Goal: Information Seeking & Learning: Check status

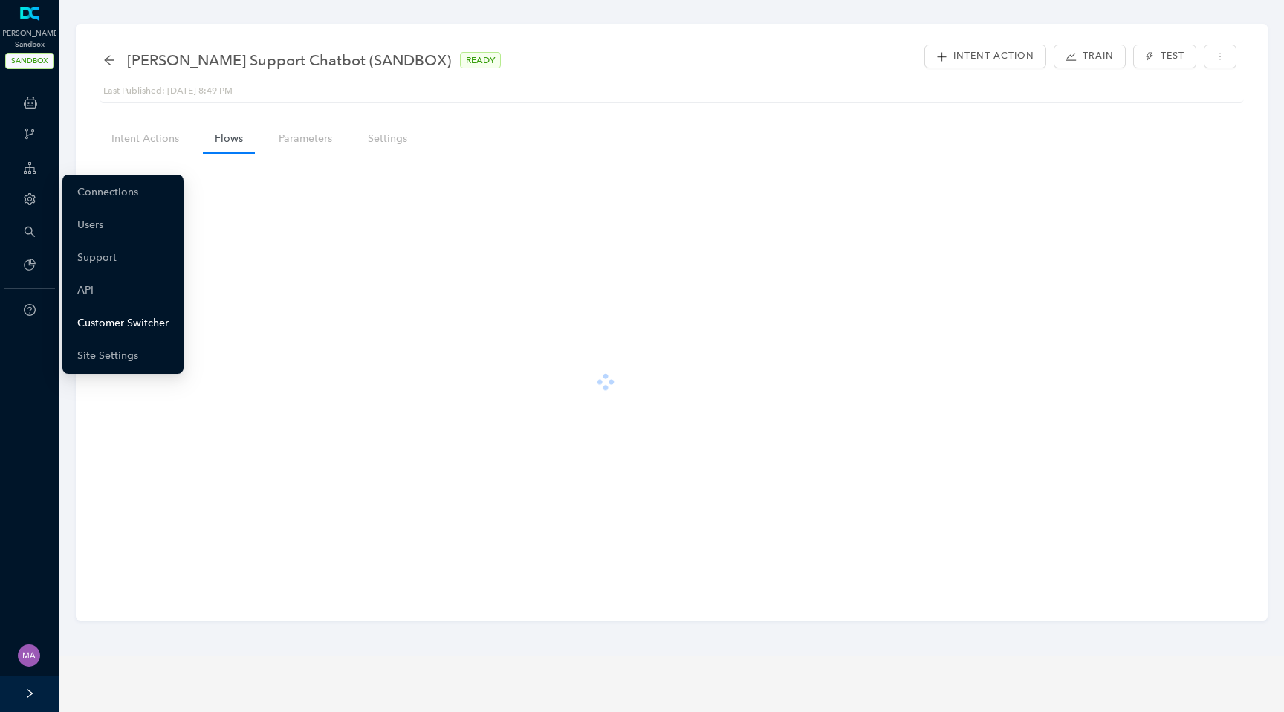
click at [102, 328] on link "Customer Switcher" at bounding box center [122, 323] width 91 height 30
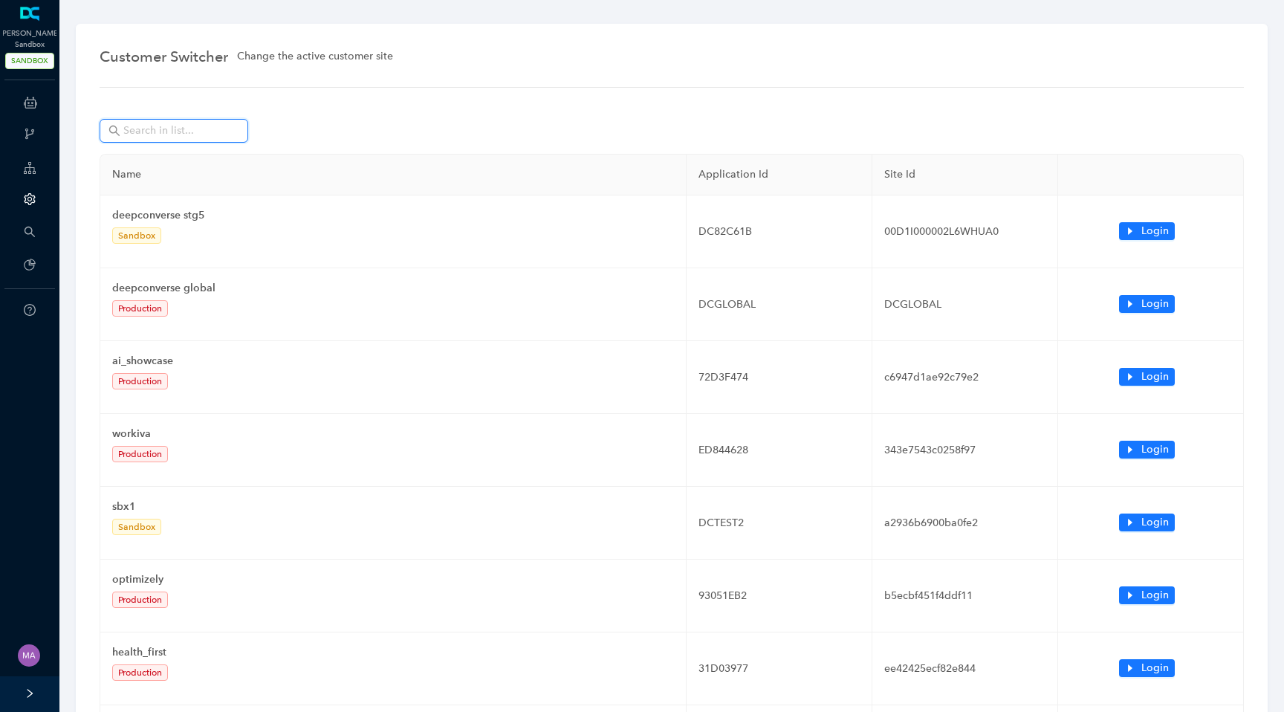
click at [179, 132] on input "text" at bounding box center [175, 131] width 104 height 16
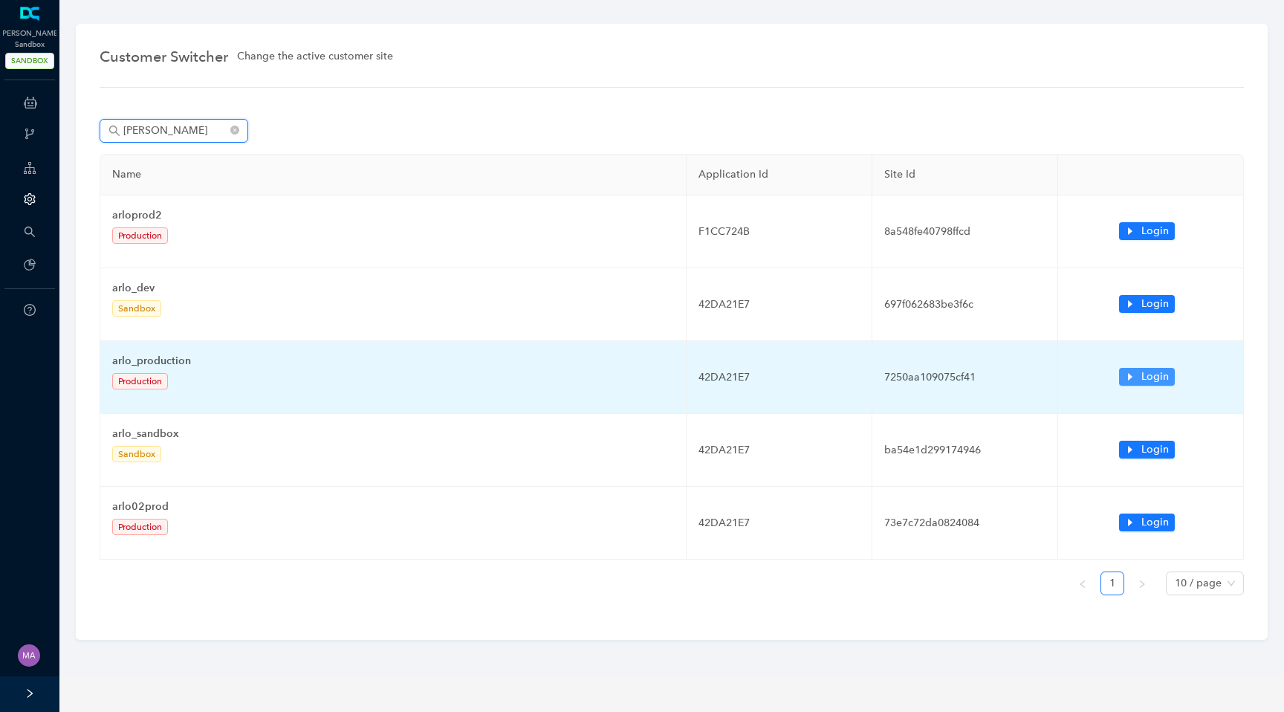
type input "arlo"
click at [1141, 379] on span "Login" at bounding box center [1154, 376] width 27 height 16
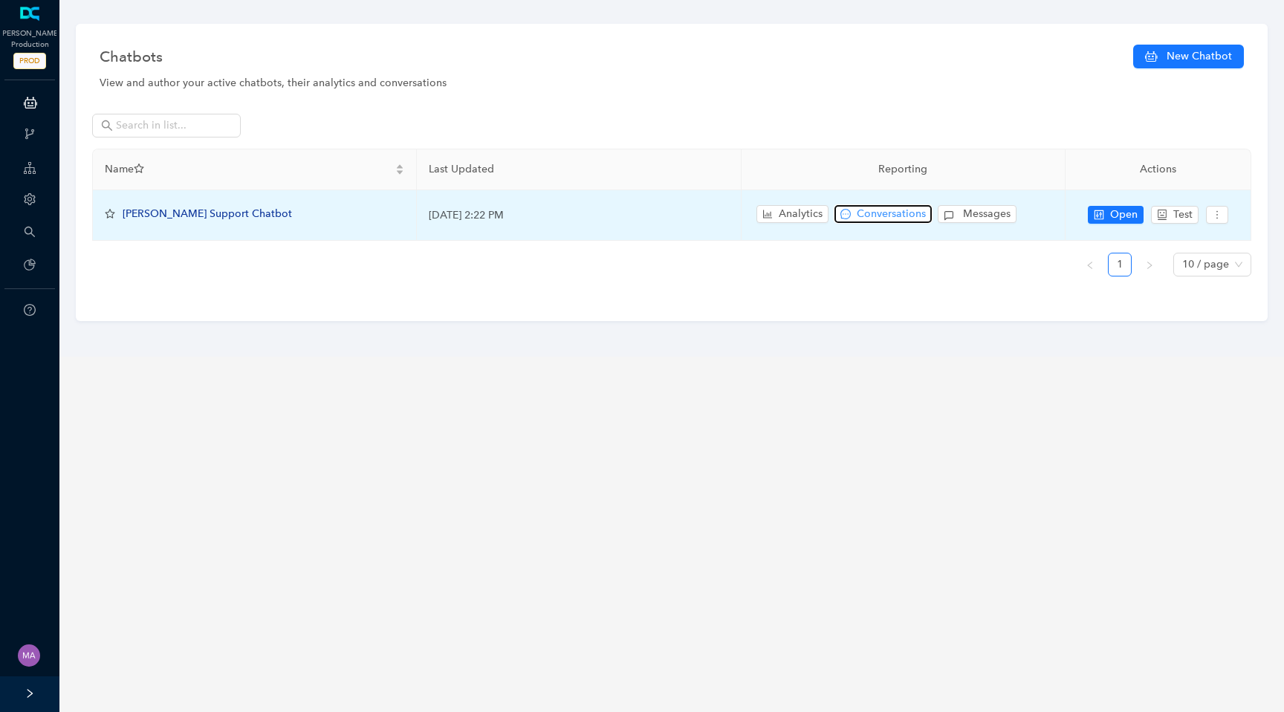
click at [884, 210] on span "Conversations" at bounding box center [891, 214] width 69 height 16
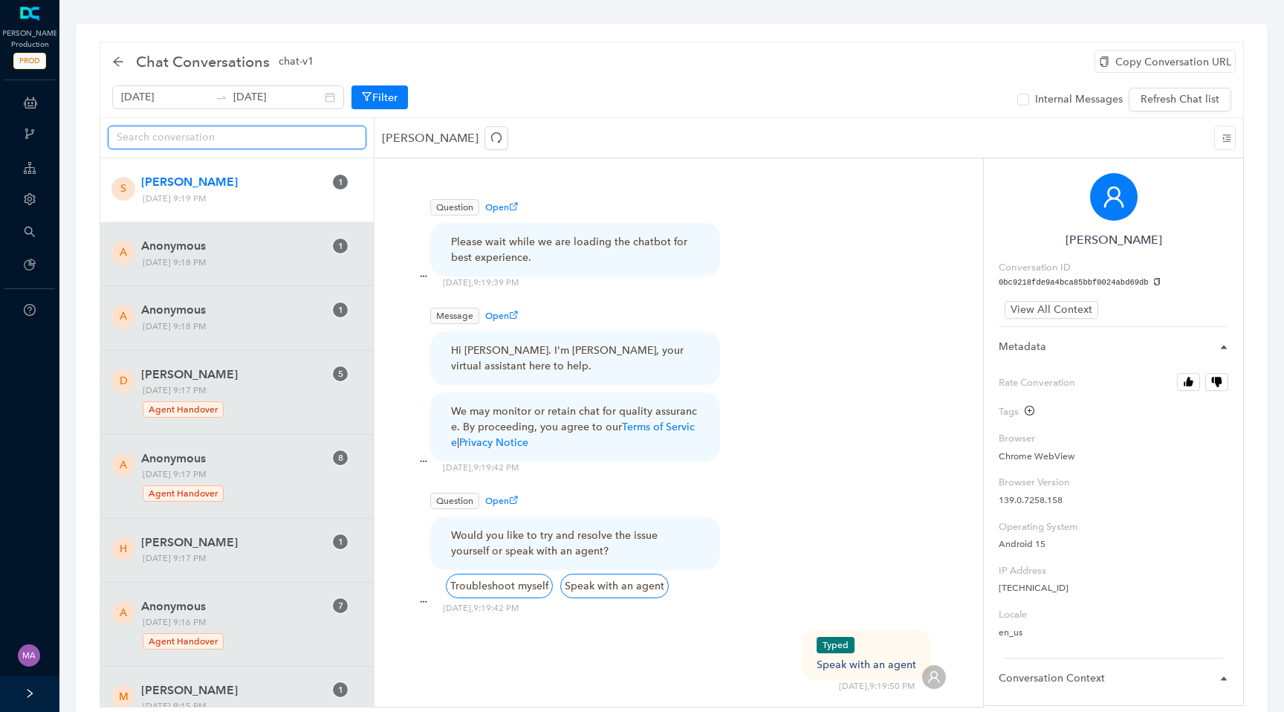
click at [234, 138] on input "text" at bounding box center [231, 137] width 229 height 16
paste input "c8f9ec30763c4620a501fef624f63685"
type input "c8f9ec30763c4620a501fef624f63685"
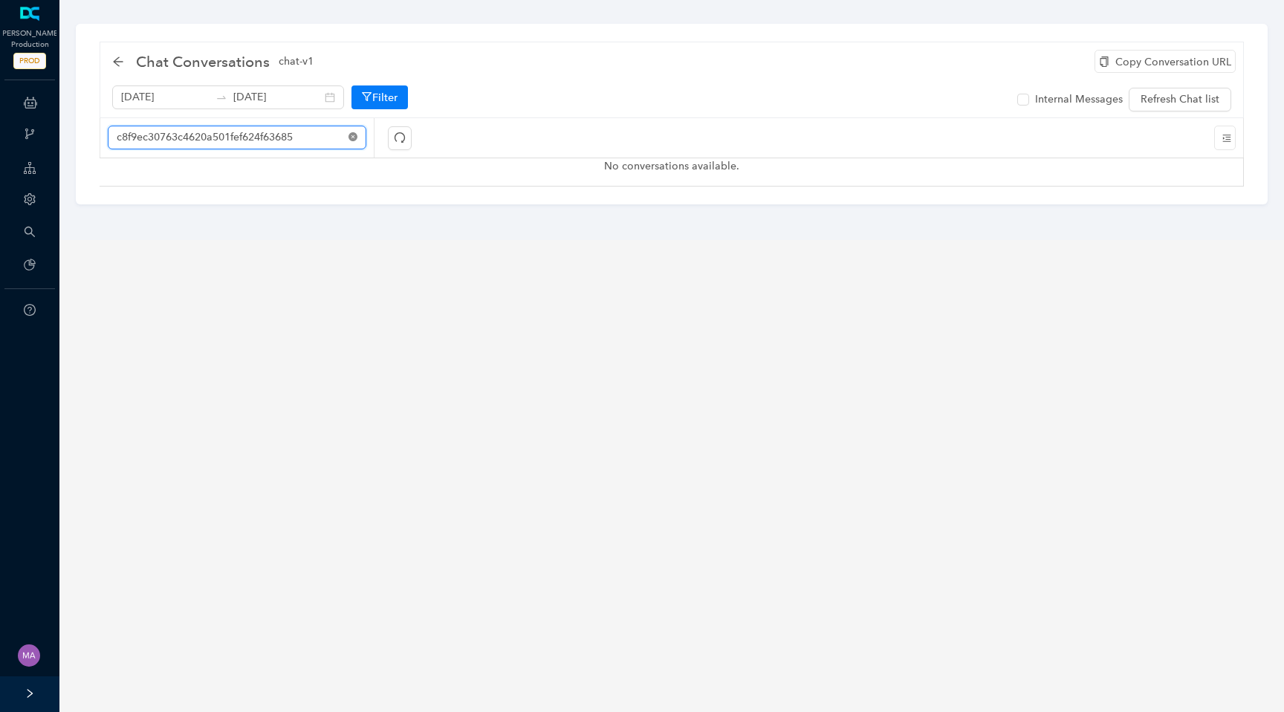
click at [354, 140] on icon "close-circle" at bounding box center [352, 136] width 9 height 9
click at [374, 100] on button "Filter" at bounding box center [379, 97] width 56 height 24
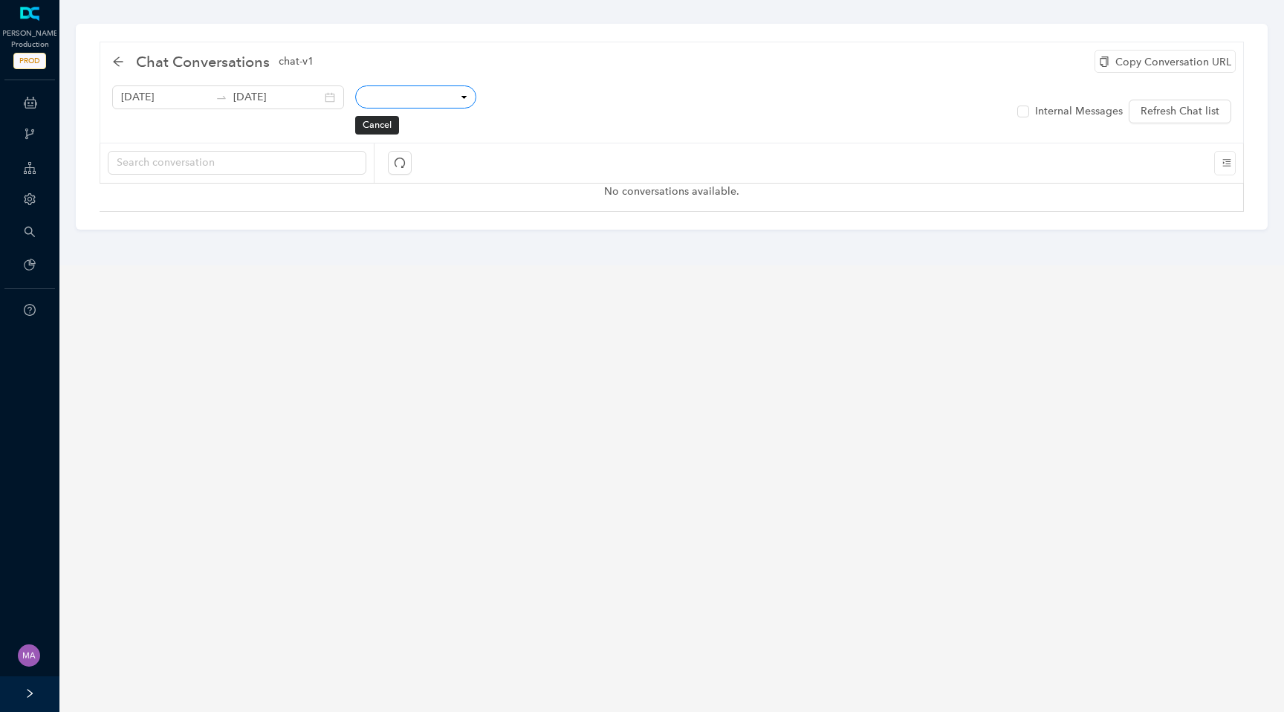
click at [400, 96] on select "Conversation ID CSAT Rating Locale User IP Mobile Page Path Hostname Referrer C…" at bounding box center [415, 96] width 121 height 23
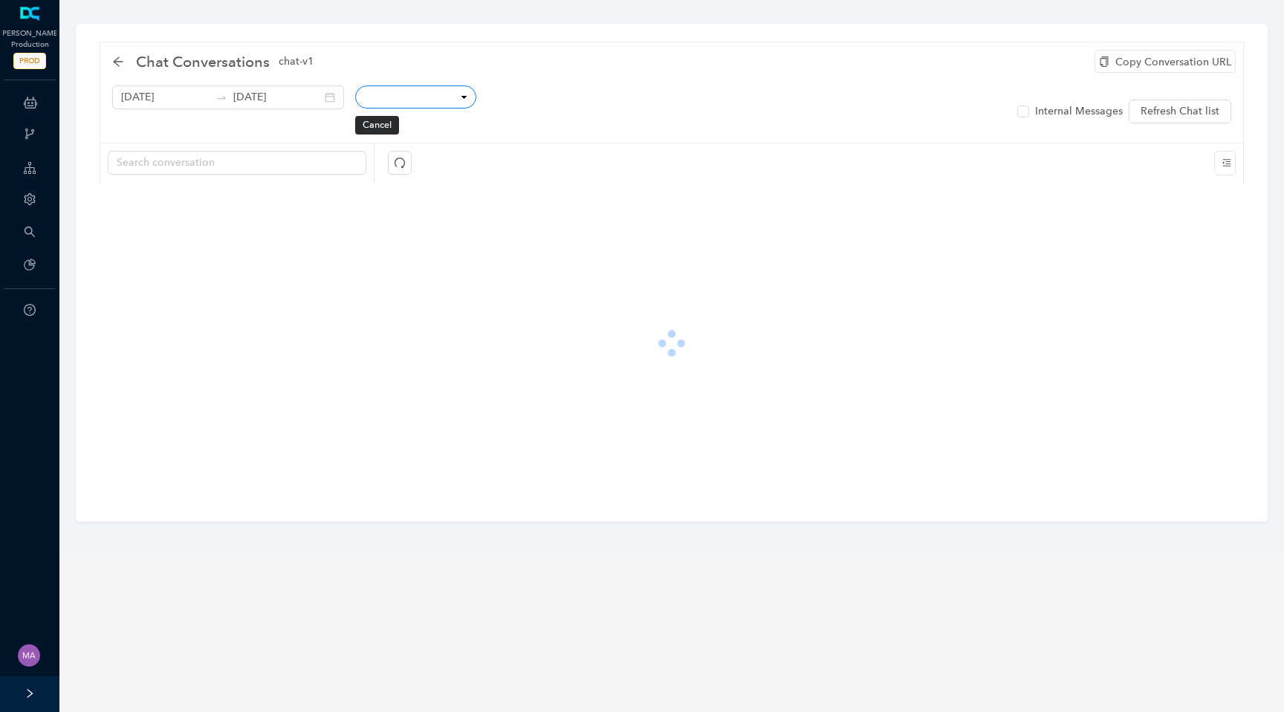
select select "_id"
click at [355, 85] on select "Conversation ID CSAT Rating Locale User IP Mobile Page Path Hostname Referrer C…" at bounding box center [415, 96] width 121 height 23
click at [512, 93] on select "equals not equal starts with contains doesn't contain finishes with" at bounding box center [543, 96] width 118 height 23
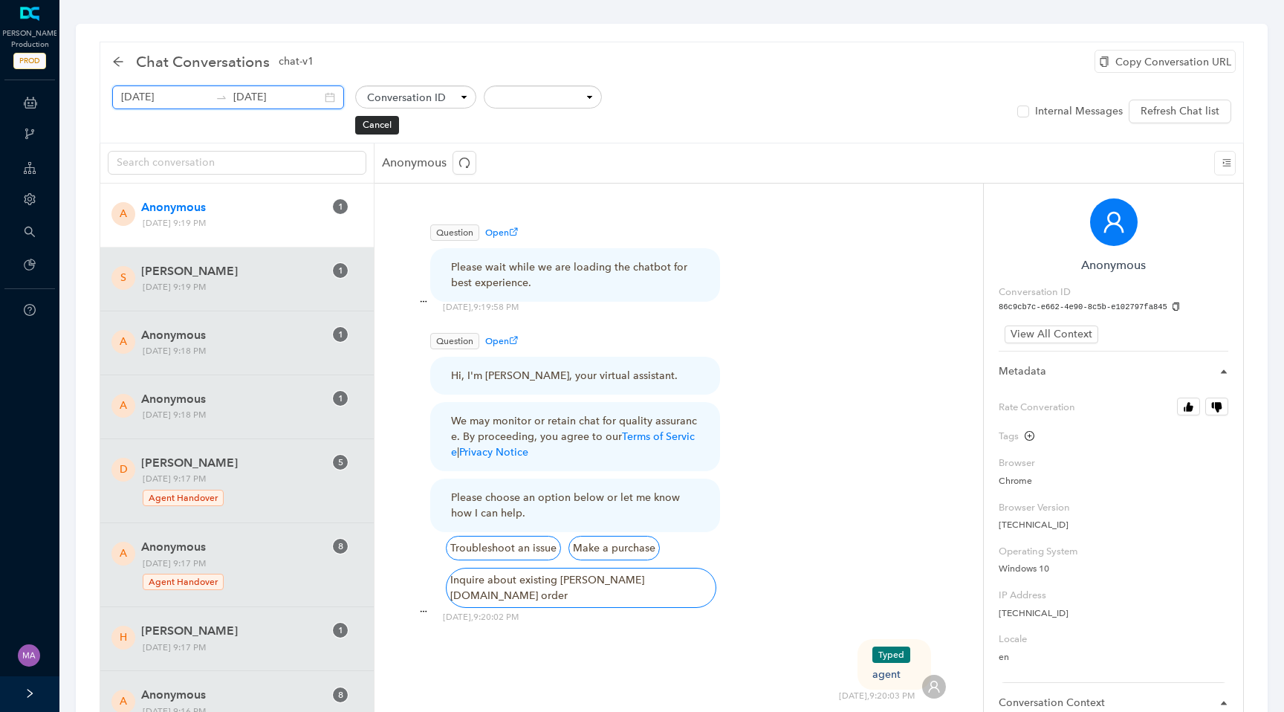
click at [178, 99] on input "August 26th 2025" at bounding box center [165, 97] width 88 height 16
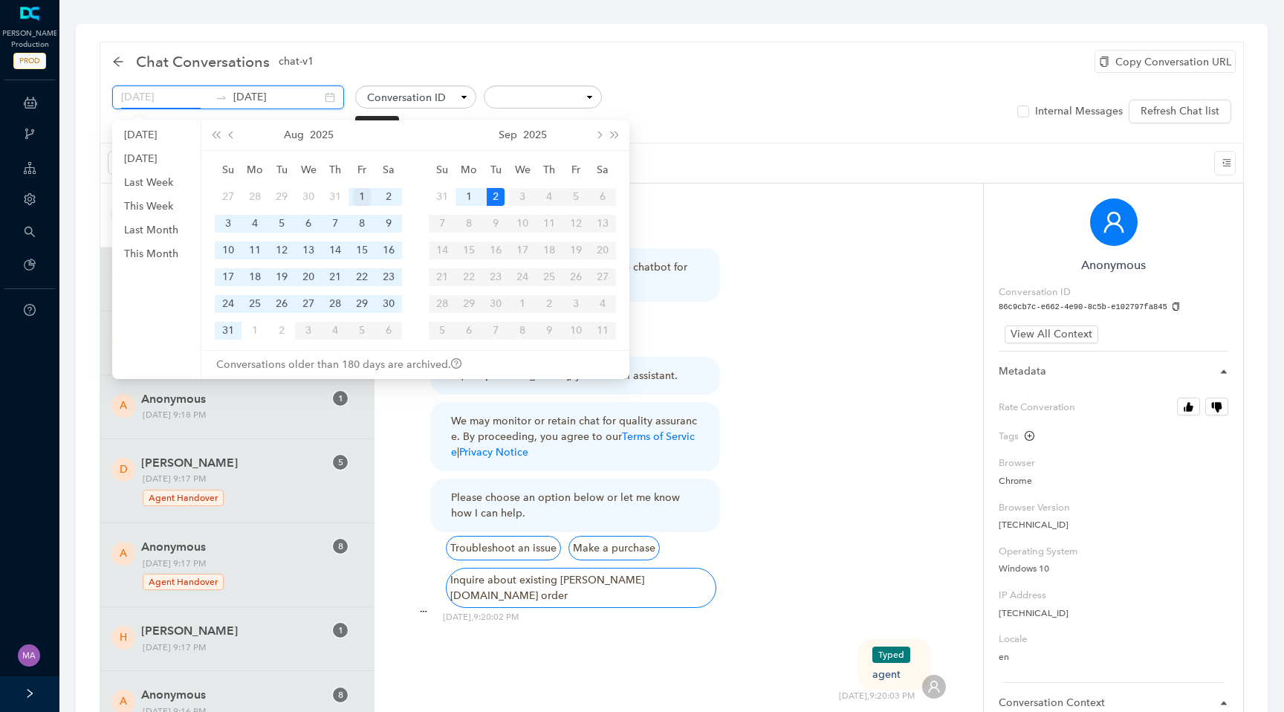
type input "August 1st 2025"
click at [354, 198] on div "1" at bounding box center [362, 197] width 18 height 18
type input "September 2nd 2025"
click at [498, 197] on div "2" at bounding box center [496, 197] width 18 height 18
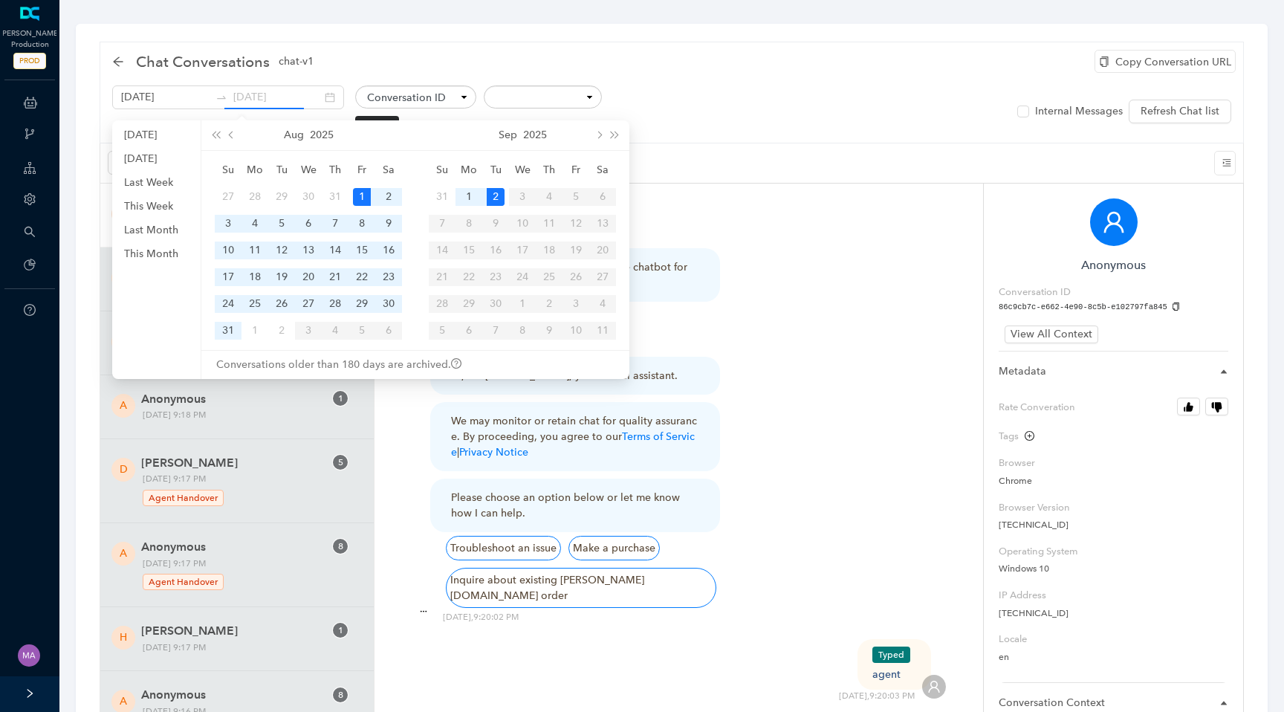
scroll to position [0, 0]
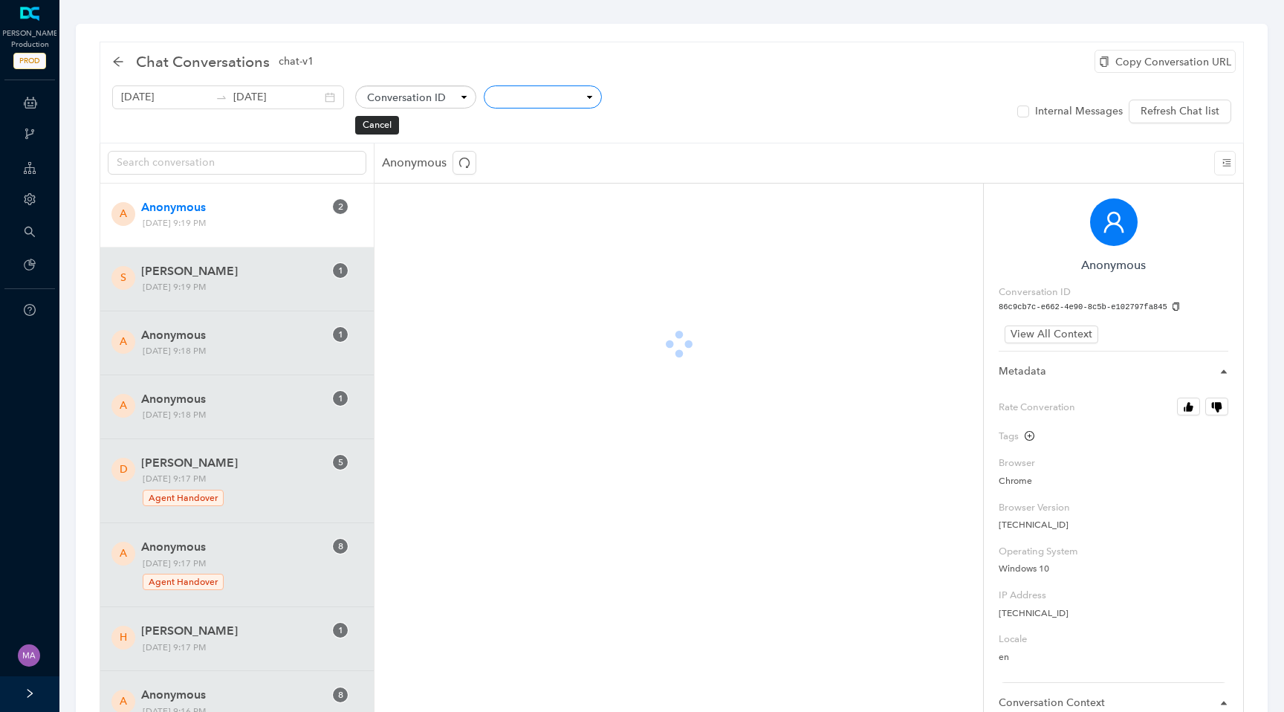
click at [539, 97] on select "equals not equal starts with contains doesn't contain finishes with" at bounding box center [543, 96] width 118 height 23
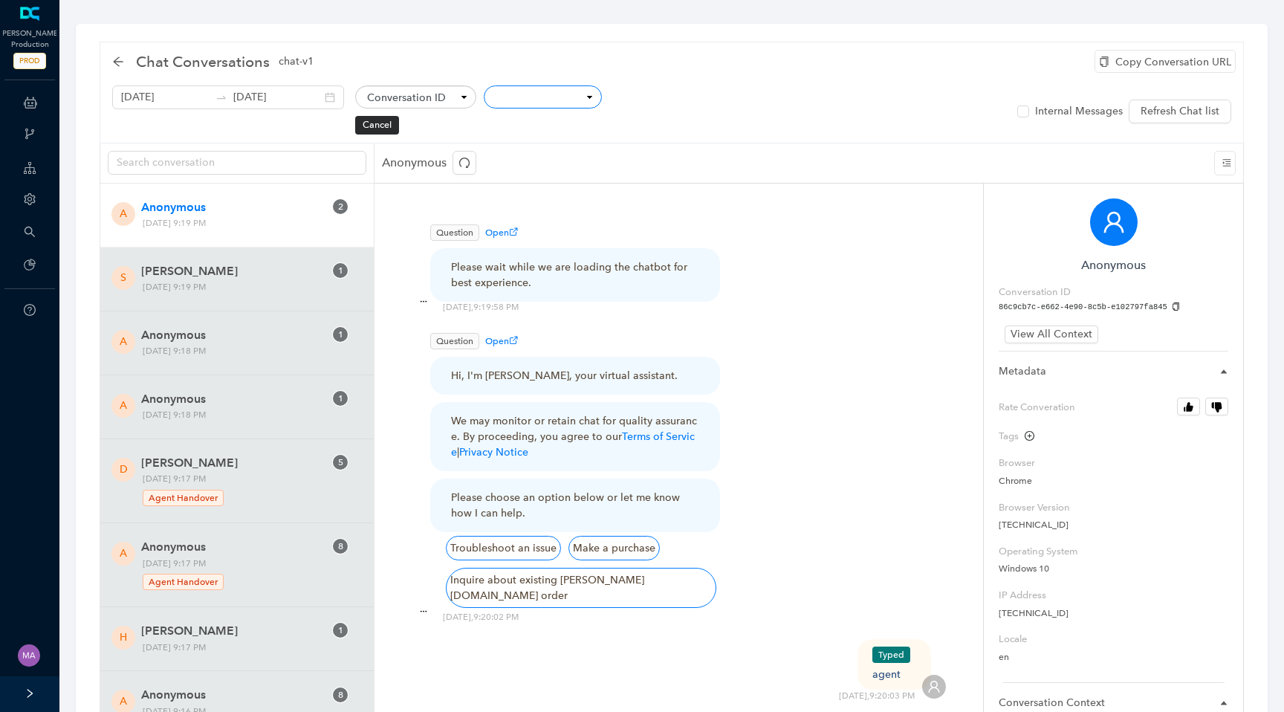
select select "eq"
click at [484, 86] on select "equals not equal starts with contains doesn't contain finishes with" at bounding box center [543, 96] width 118 height 23
click at [616, 97] on input "text" at bounding box center [680, 97] width 143 height 25
paste input "c8f9ec30763c4620a501fef624f63685"
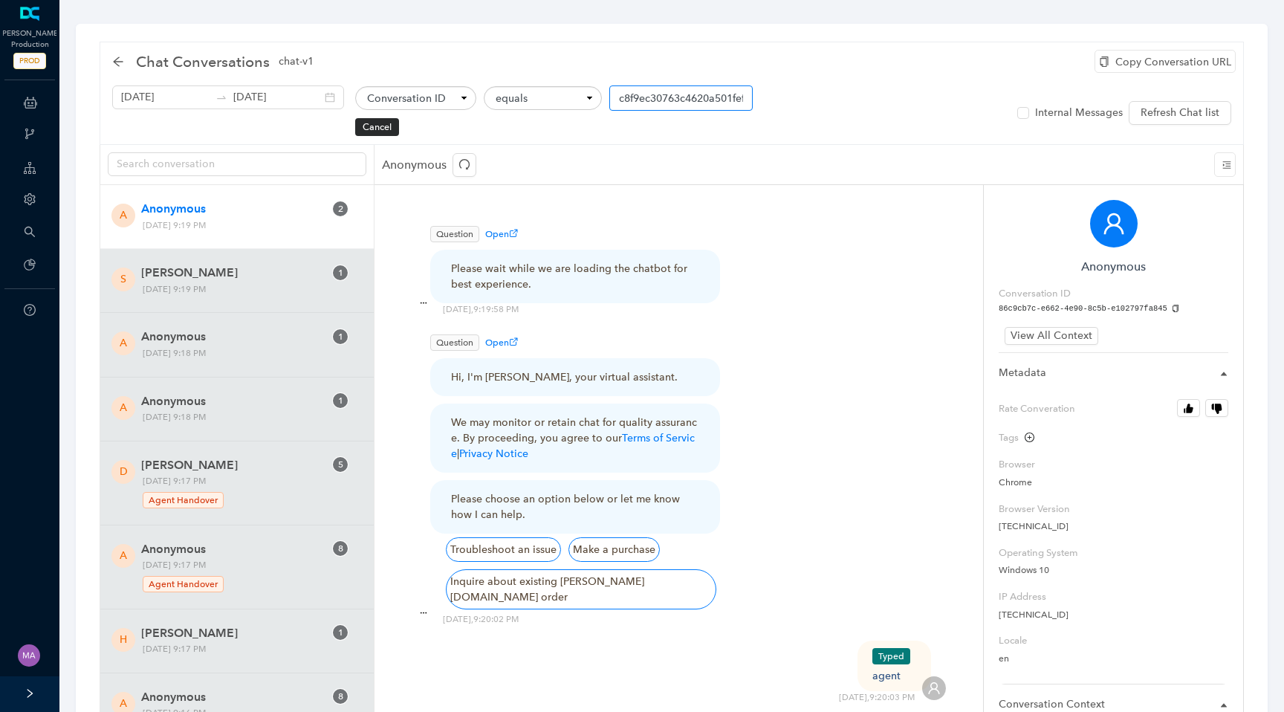
scroll to position [0, 71]
type input "c8f9ec30763c4620a501fef624f63685"
click at [403, 130] on button "OK" at bounding box center [417, 127] width 29 height 18
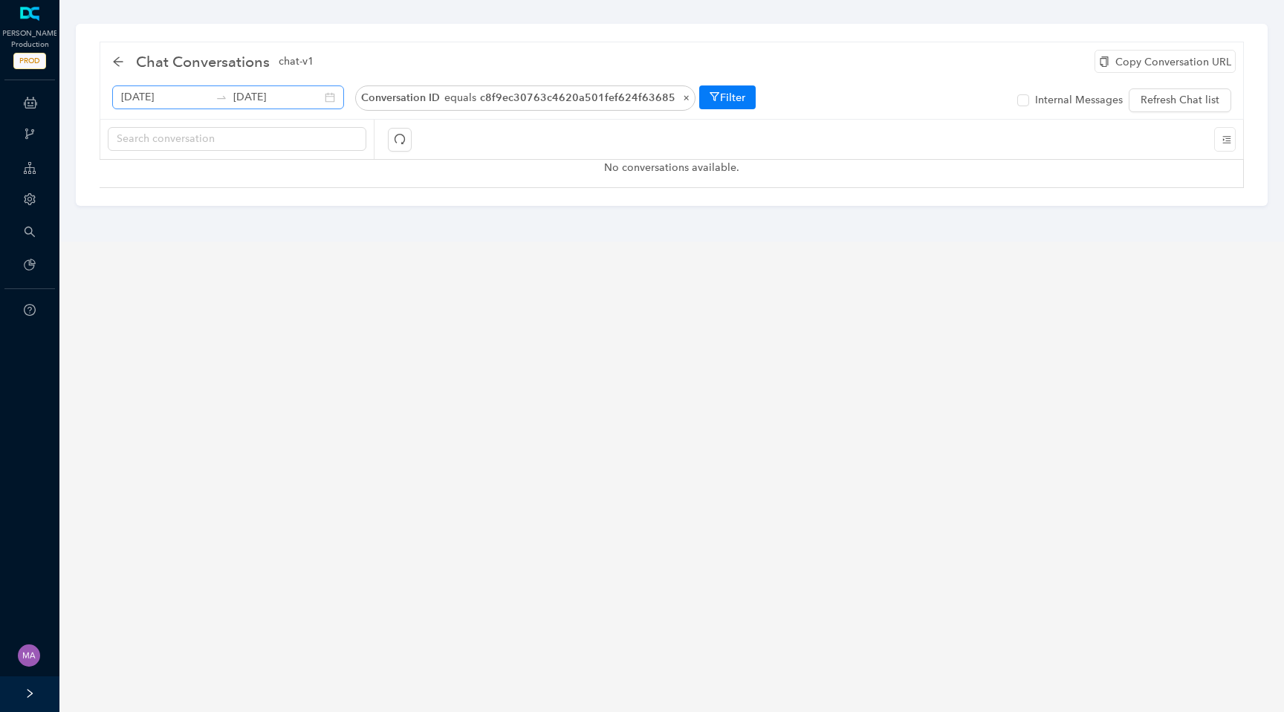
click at [181, 105] on div "August 1st 2025 September 2nd 2025" at bounding box center [228, 97] width 232 height 24
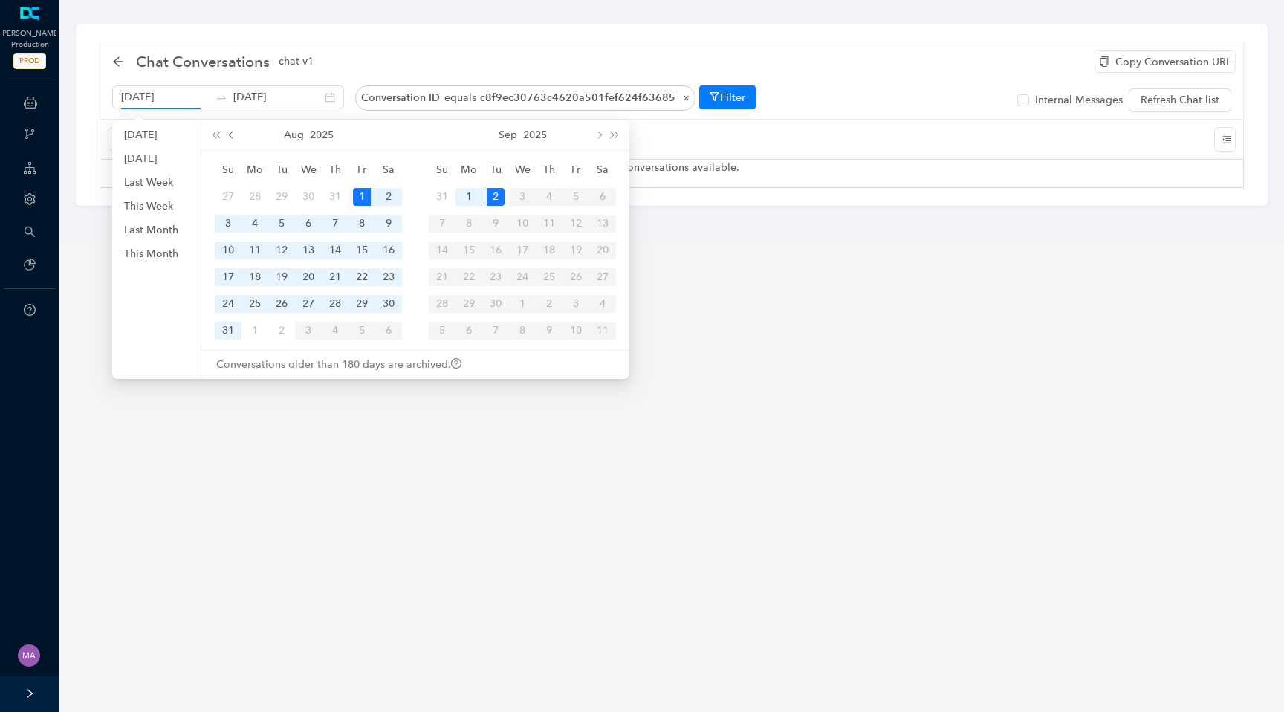
click at [232, 135] on span "prev-year" at bounding box center [232, 134] width 7 height 7
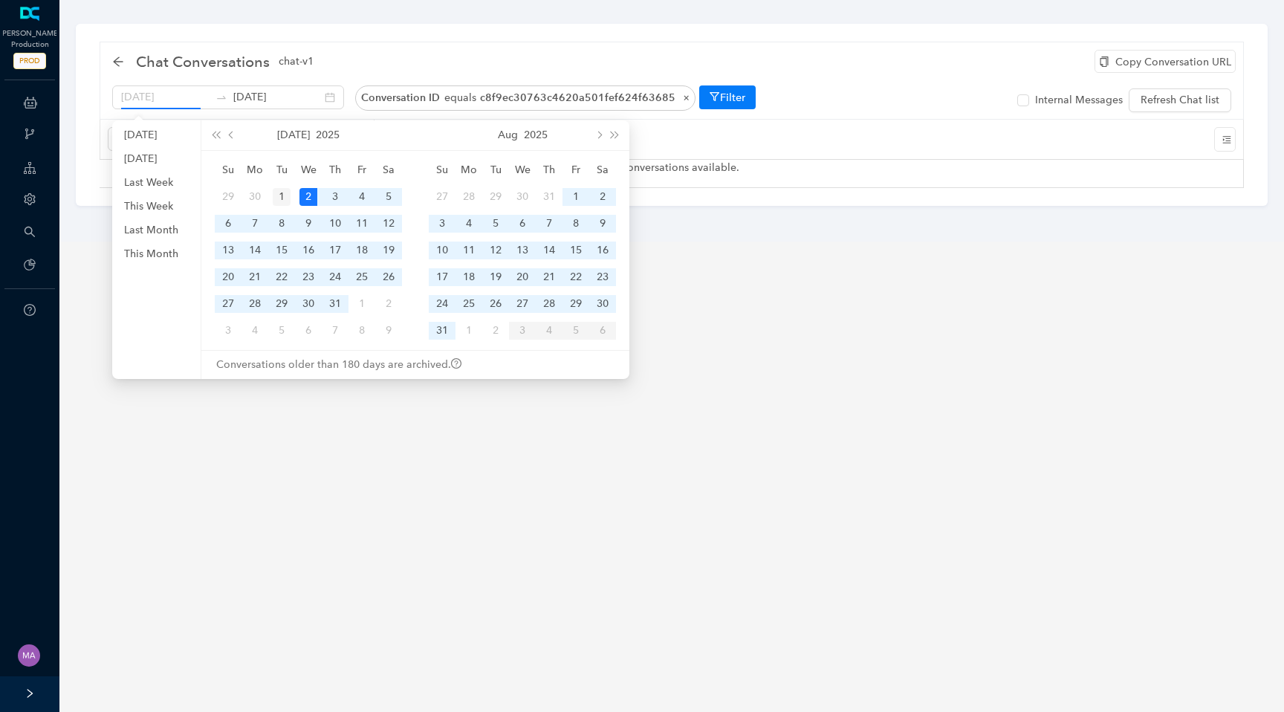
type input "July 1st 2025"
click at [286, 203] on div "1" at bounding box center [282, 197] width 18 height 18
type input "September 2nd 2025"
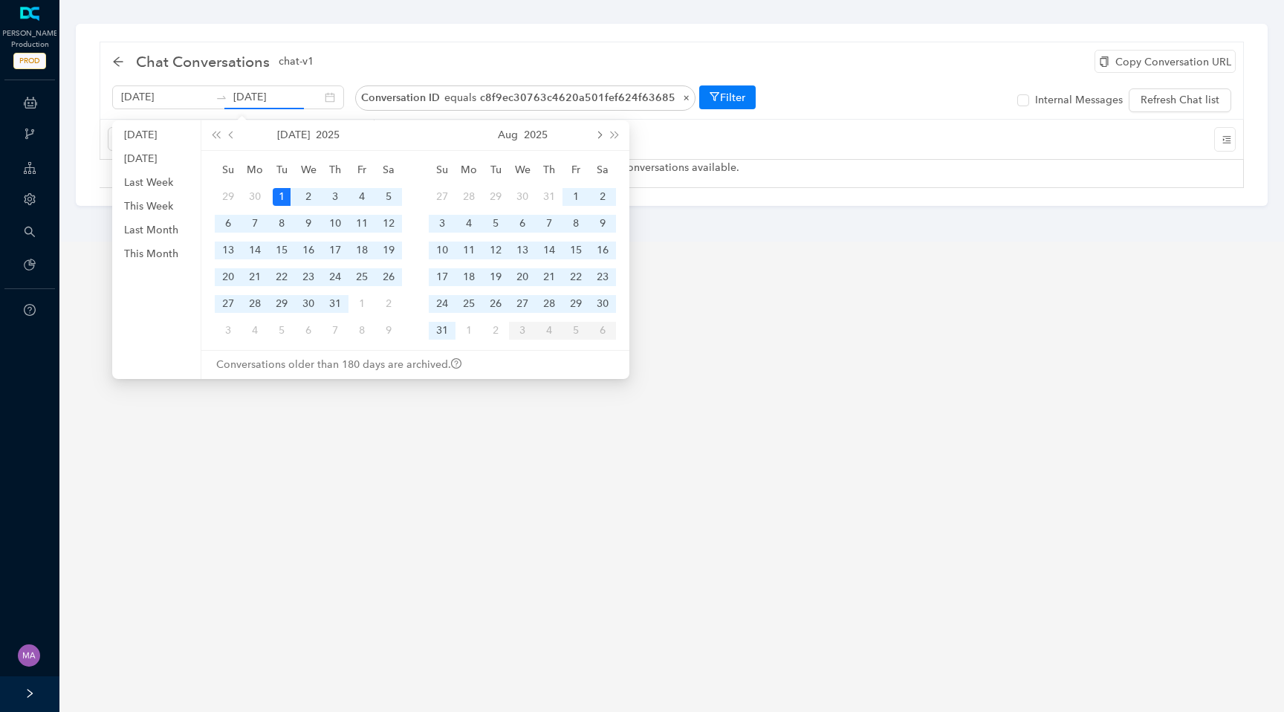
click at [601, 133] on button "next-year" at bounding box center [598, 135] width 16 height 30
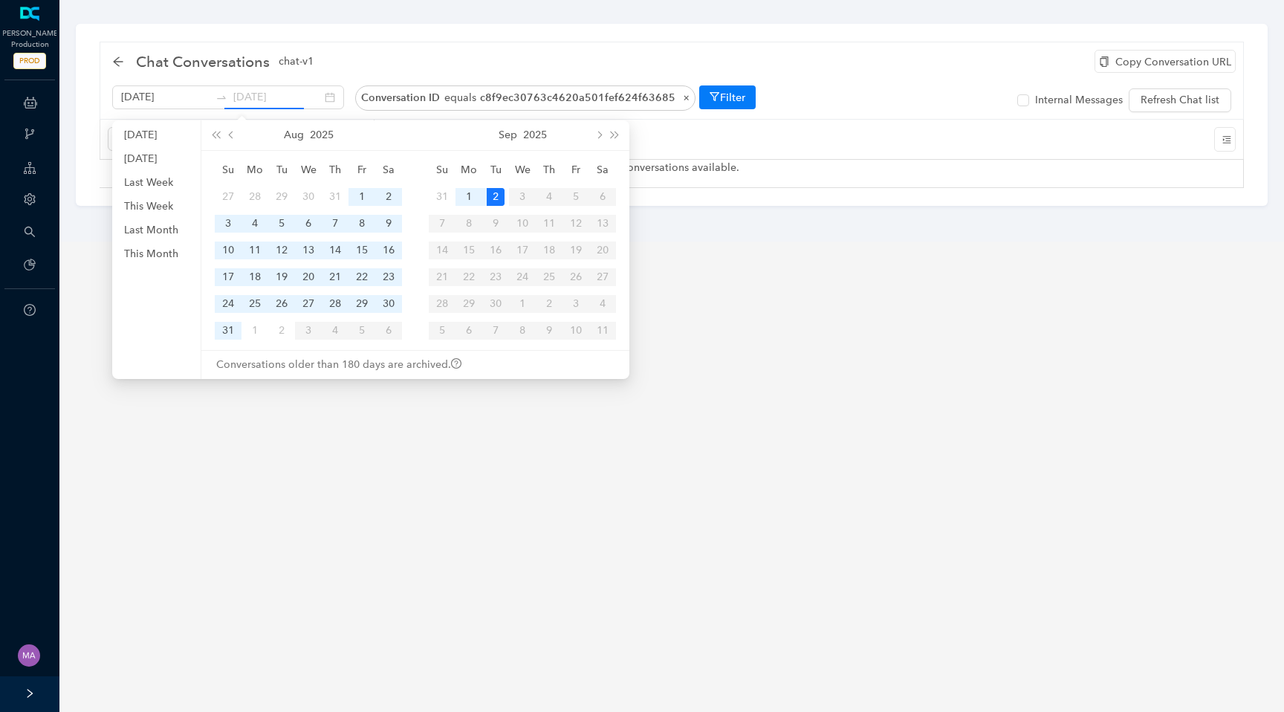
click at [493, 198] on div "2" at bounding box center [496, 197] width 18 height 18
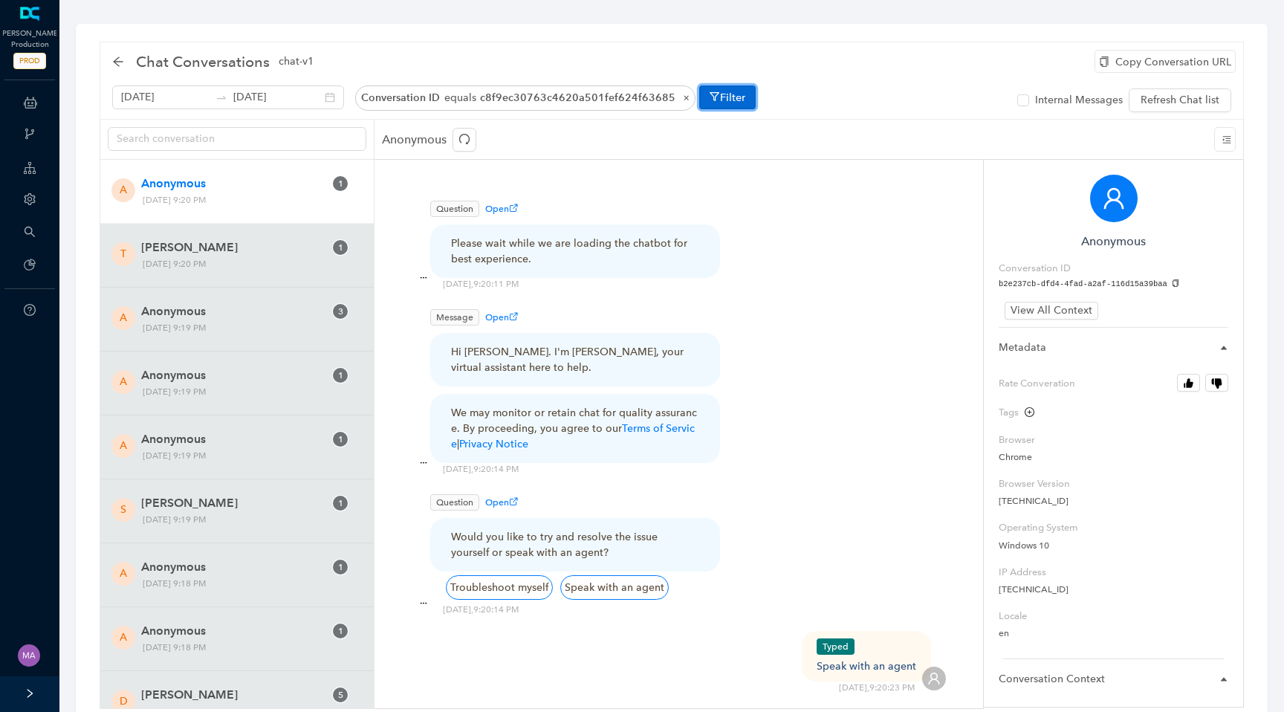
click at [703, 103] on button "Filter" at bounding box center [727, 97] width 56 height 24
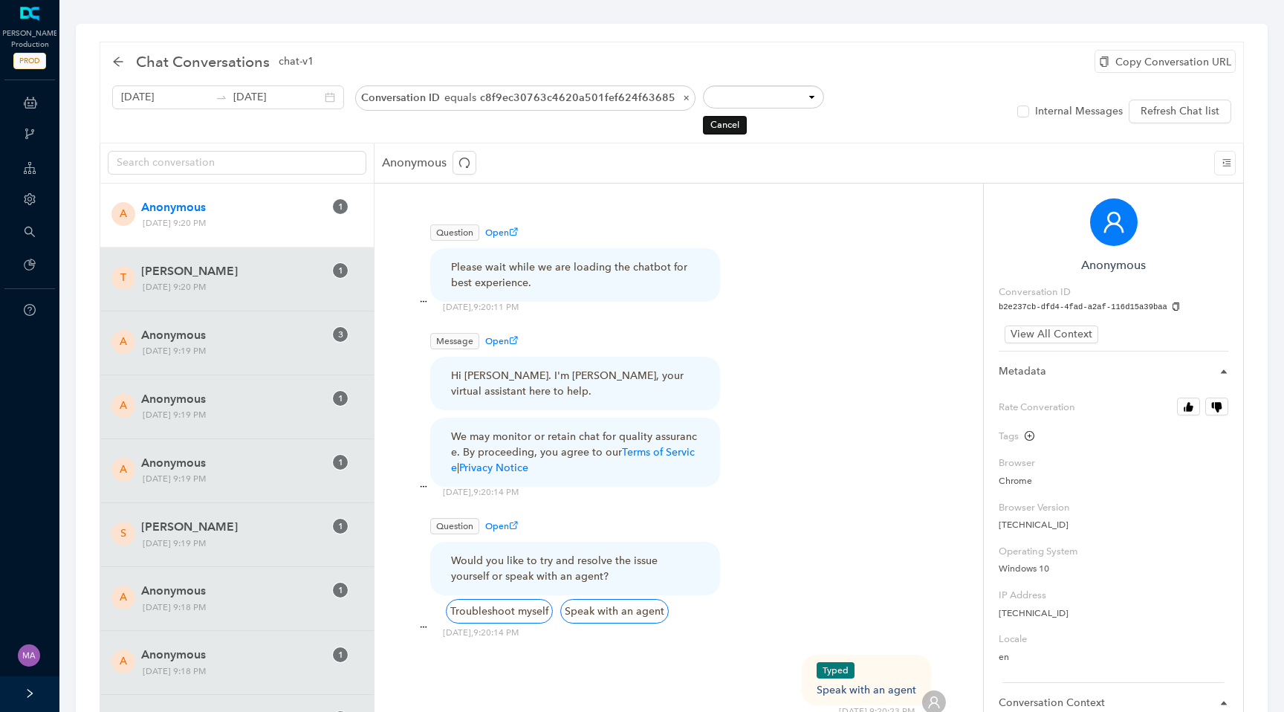
click at [703, 131] on button "Cancel" at bounding box center [725, 125] width 44 height 18
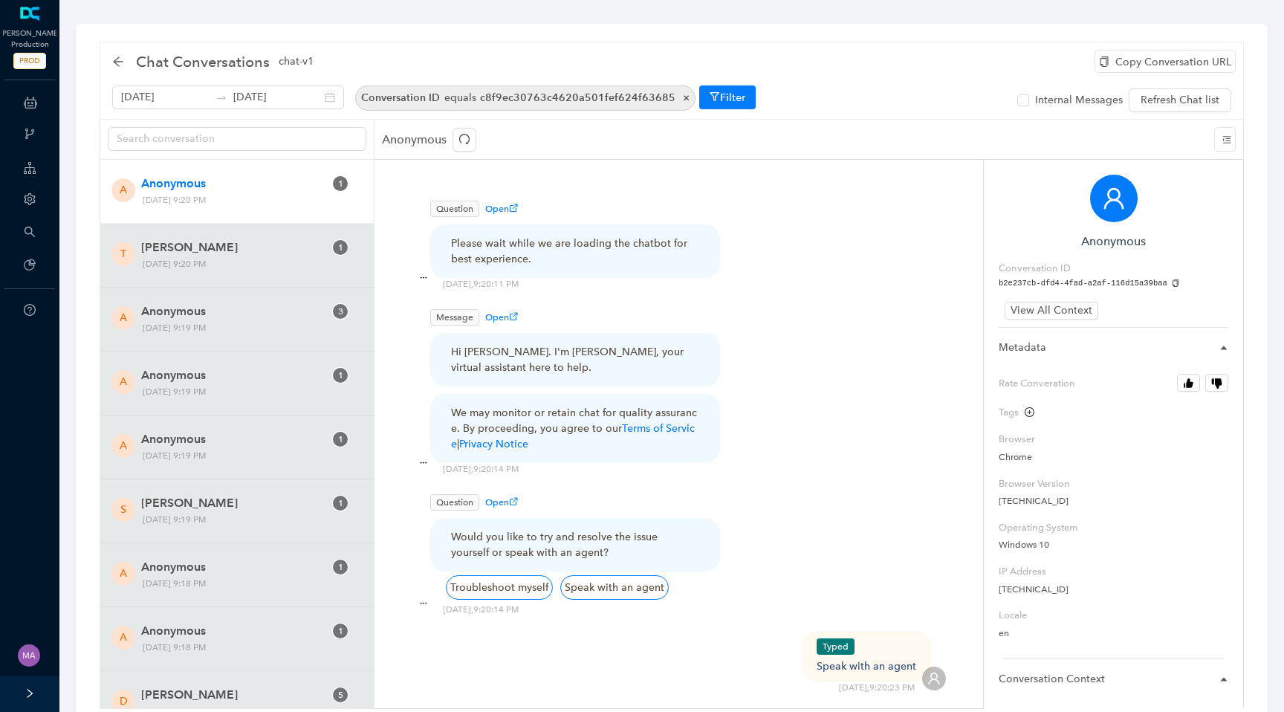
click at [675, 100] on span "×" at bounding box center [682, 97] width 14 height 13
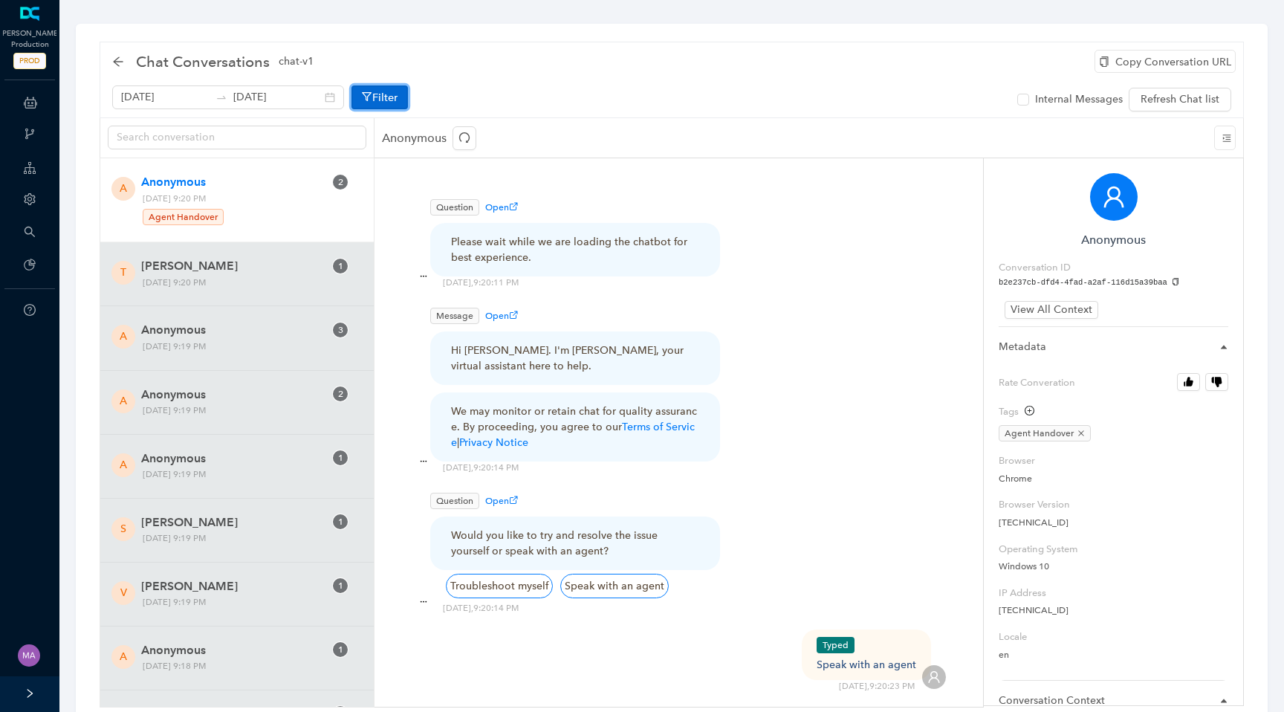
click at [371, 104] on button "Filter" at bounding box center [379, 97] width 56 height 24
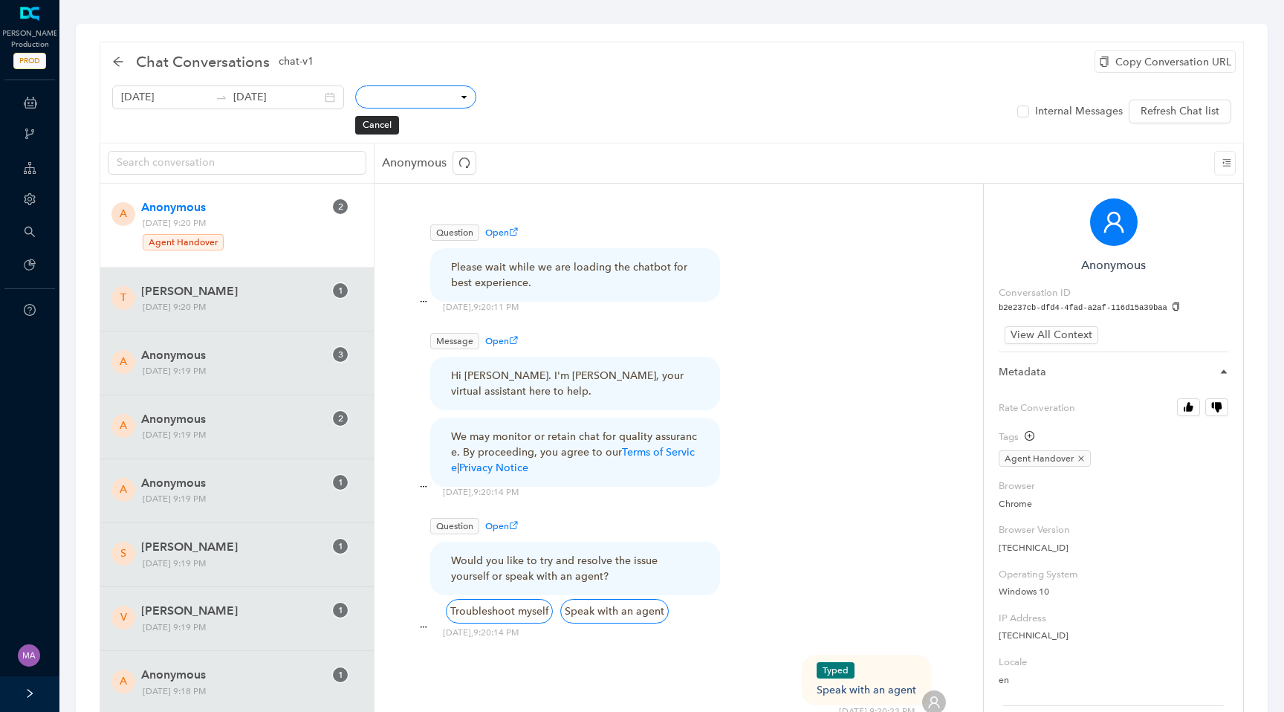
click at [387, 105] on select "Conversation ID CSAT Rating Locale User IP Mobile Page Path Hostname Referrer C…" at bounding box center [415, 96] width 121 height 23
click at [355, 85] on select "Conversation ID CSAT Rating Locale User IP Mobile Page Path Hostname Referrer C…" at bounding box center [415, 96] width 121 height 23
click at [408, 103] on select "Conversation ID CSAT Rating Locale User IP Mobile Page Path Hostname Referrer C…" at bounding box center [415, 96] width 121 height 23
select select "_id"
click at [355, 85] on select "Conversation ID CSAT Rating Locale User IP Mobile Page Path Hostname Referrer C…" at bounding box center [415, 96] width 121 height 23
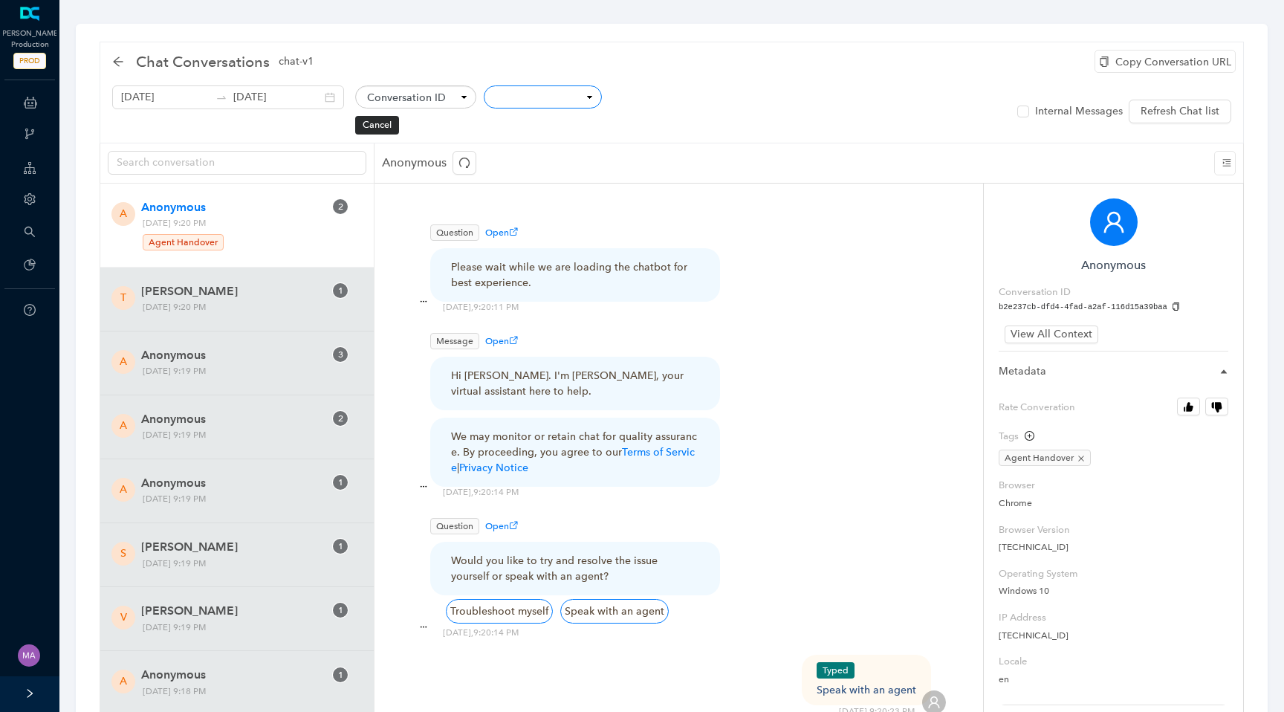
click at [496, 101] on select "equals not equal starts with contains doesn't contain finishes with" at bounding box center [543, 96] width 118 height 23
select select "eq"
click at [484, 86] on select "equals not equal starts with contains doesn't contain finishes with" at bounding box center [543, 96] width 118 height 23
click at [611, 94] on input "text" at bounding box center [680, 97] width 143 height 25
paste input "c8f9ec30763c4620a501fef624f63685"
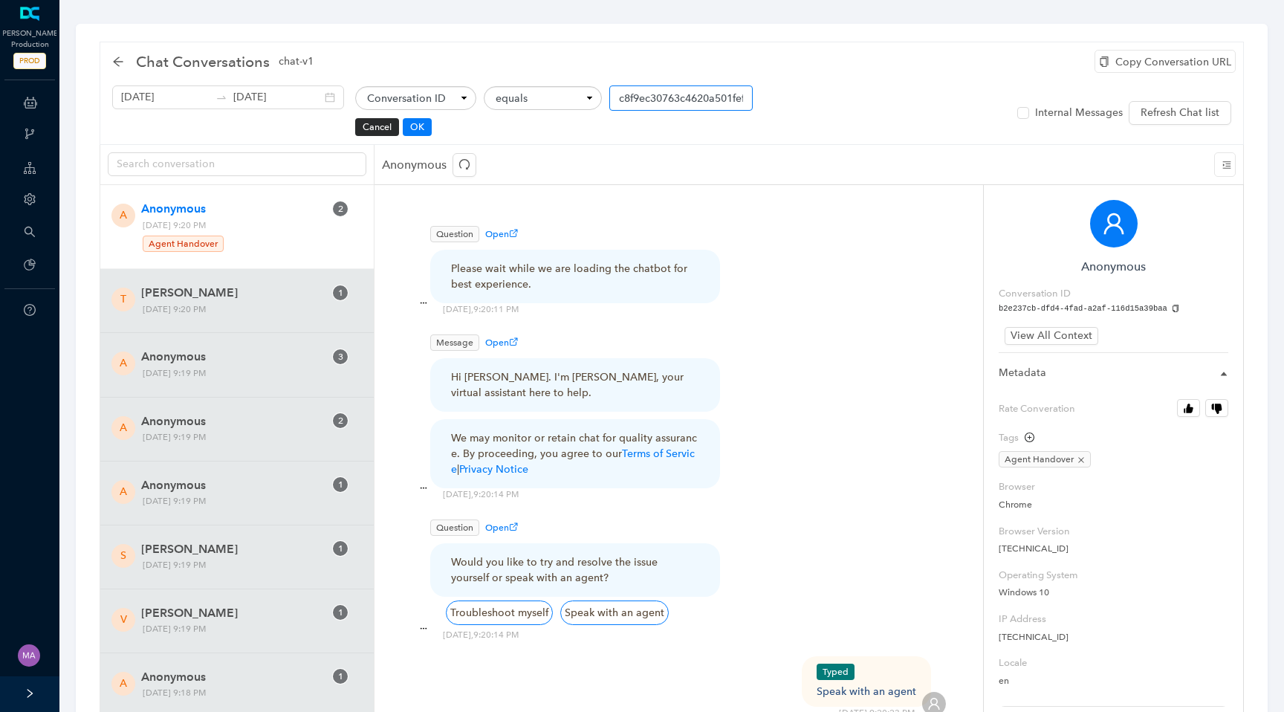
scroll to position [0, 71]
type input "c8f9ec30763c4620a501fef624f63685"
click at [405, 124] on button "OK" at bounding box center [417, 127] width 29 height 18
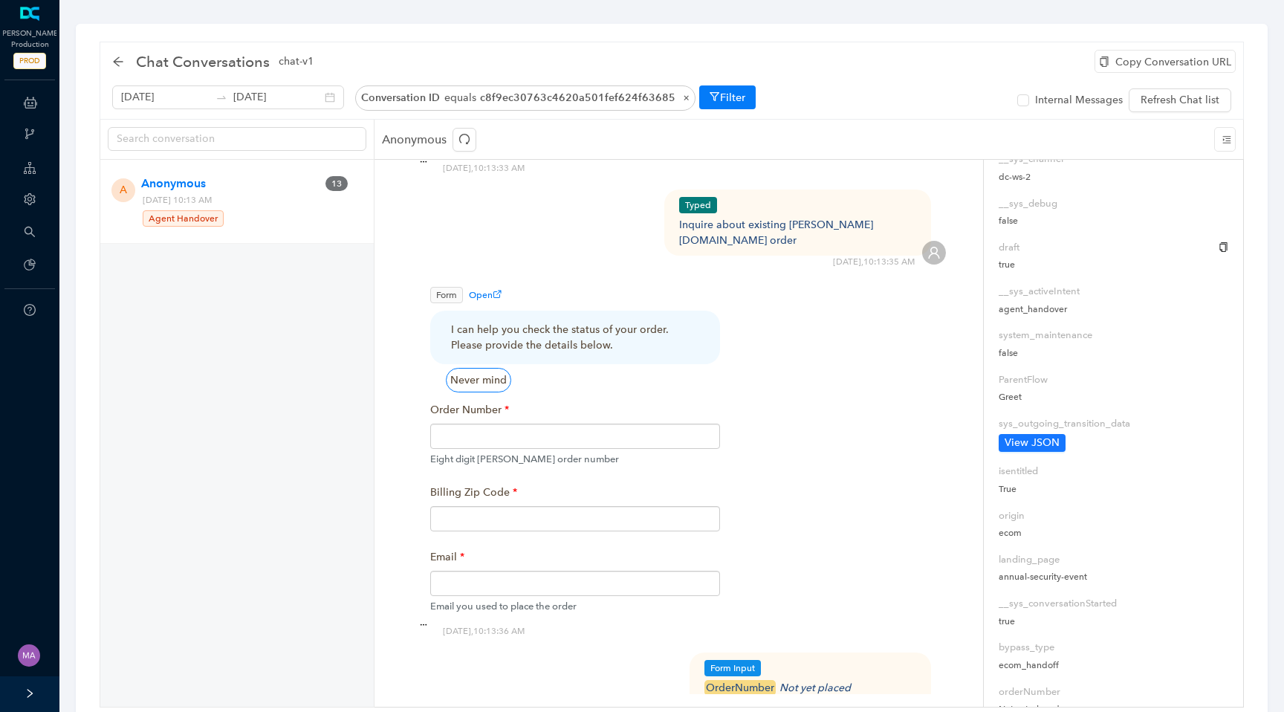
scroll to position [1255, 0]
drag, startPoint x: 1024, startPoint y: 519, endPoint x: 994, endPoint y: 519, distance: 29.7
click at [994, 519] on div "Anonymous Conversation ID c8f9ec30763c4620a501fef624f63685 View All Context Met…" at bounding box center [1114, 433] width 260 height 548
copy p "ecom"
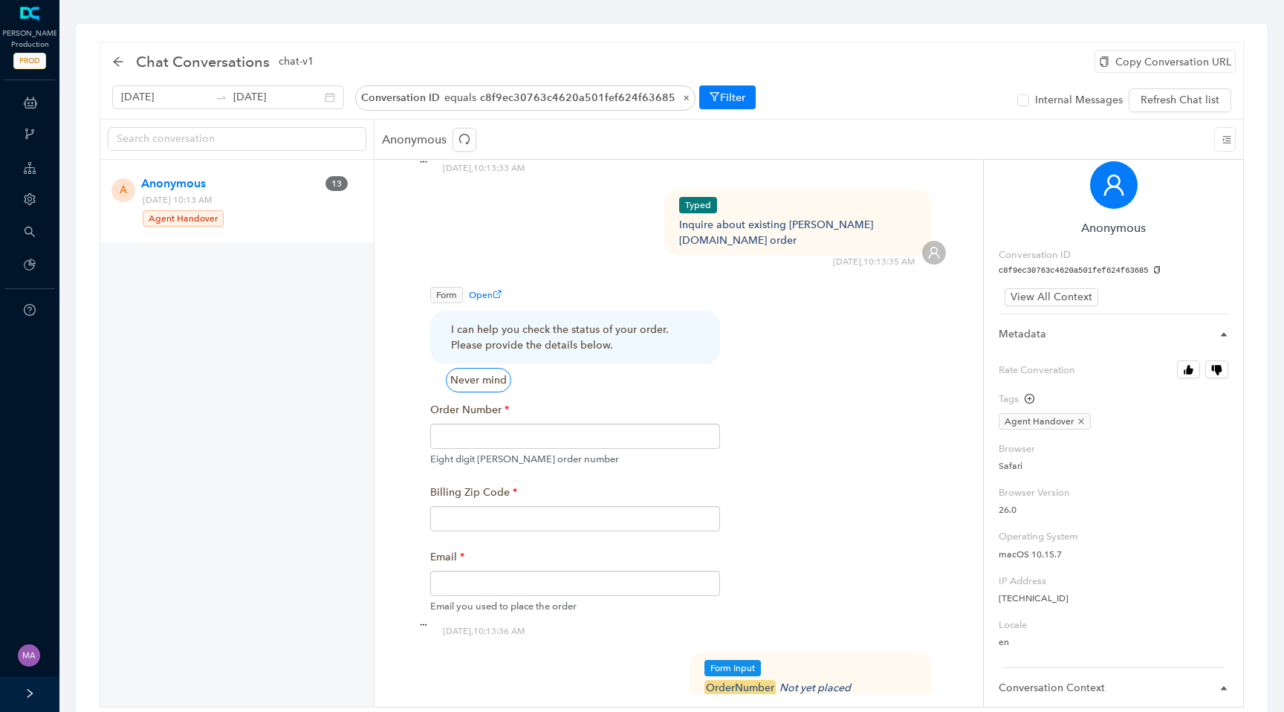
scroll to position [0, 0]
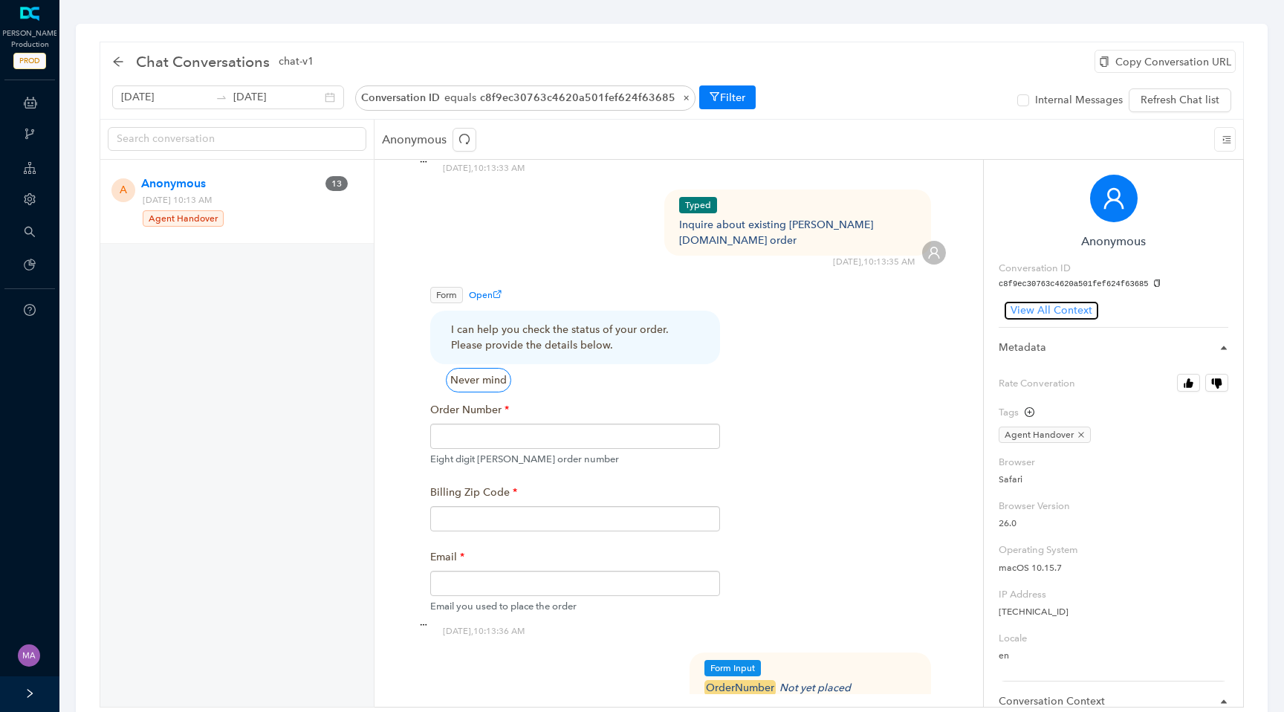
click at [1047, 307] on span "View All Context" at bounding box center [1051, 310] width 82 height 16
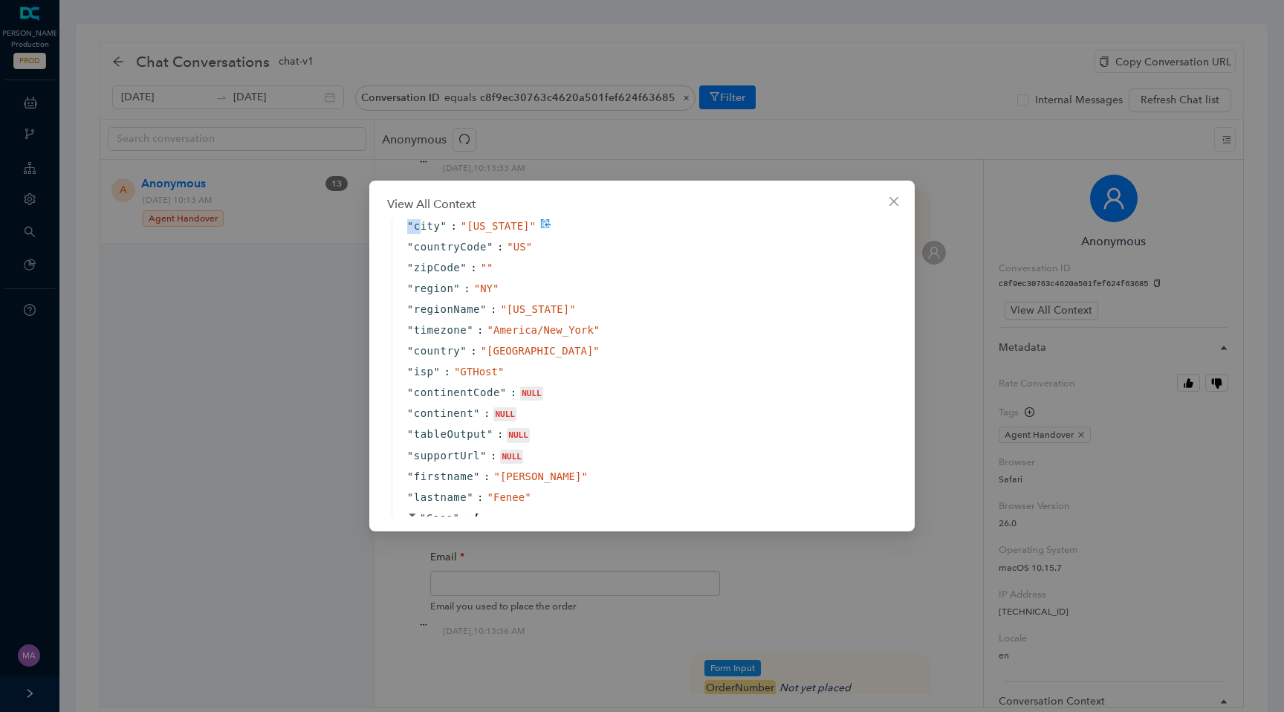
scroll to position [1692, 0]
drag, startPoint x: 403, startPoint y: 222, endPoint x: 539, endPoint y: 250, distance: 138.8
click at [539, 250] on div "" text " : " hi " " __sys_conversationId " : " c8f9ec30763c4620a501fef624f63685…" at bounding box center [646, 199] width 509 height 3310
copy div "" city " : " New York " " countryCode " : " US ""
click at [234, 375] on div "View All Context { " text " : " hi " " __sys_conversationId " : " c8f9ec30763c4…" at bounding box center [642, 356] width 1284 height 712
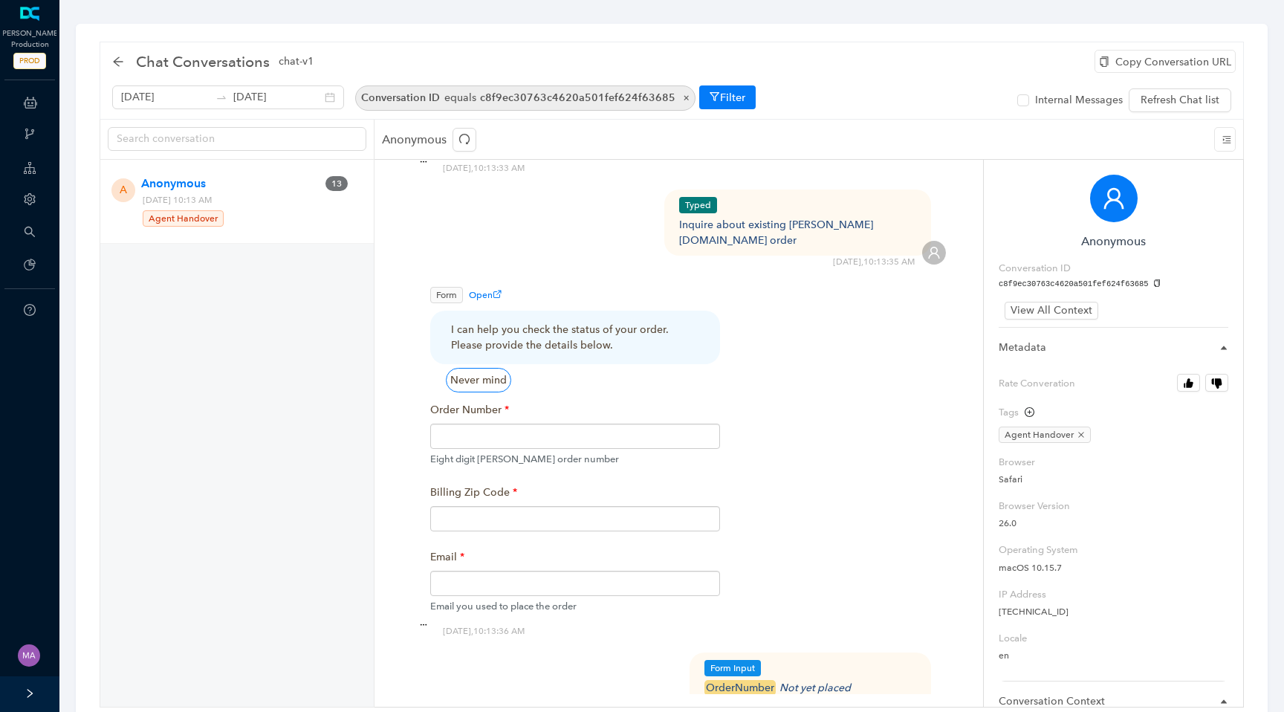
click at [609, 95] on span "c8f9ec30763c4620a501fef624f63685" at bounding box center [577, 97] width 195 height 13
select select "_id"
select select "eq"
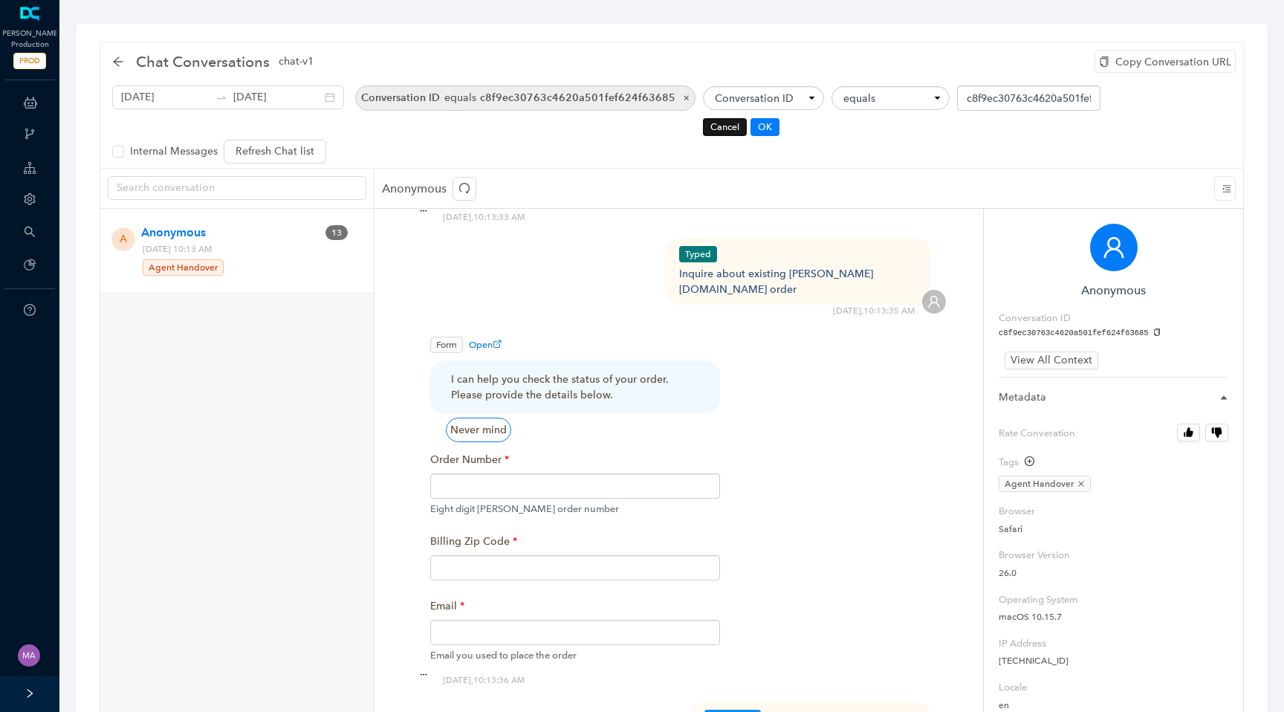
click at [703, 131] on button "Cancel" at bounding box center [725, 127] width 44 height 18
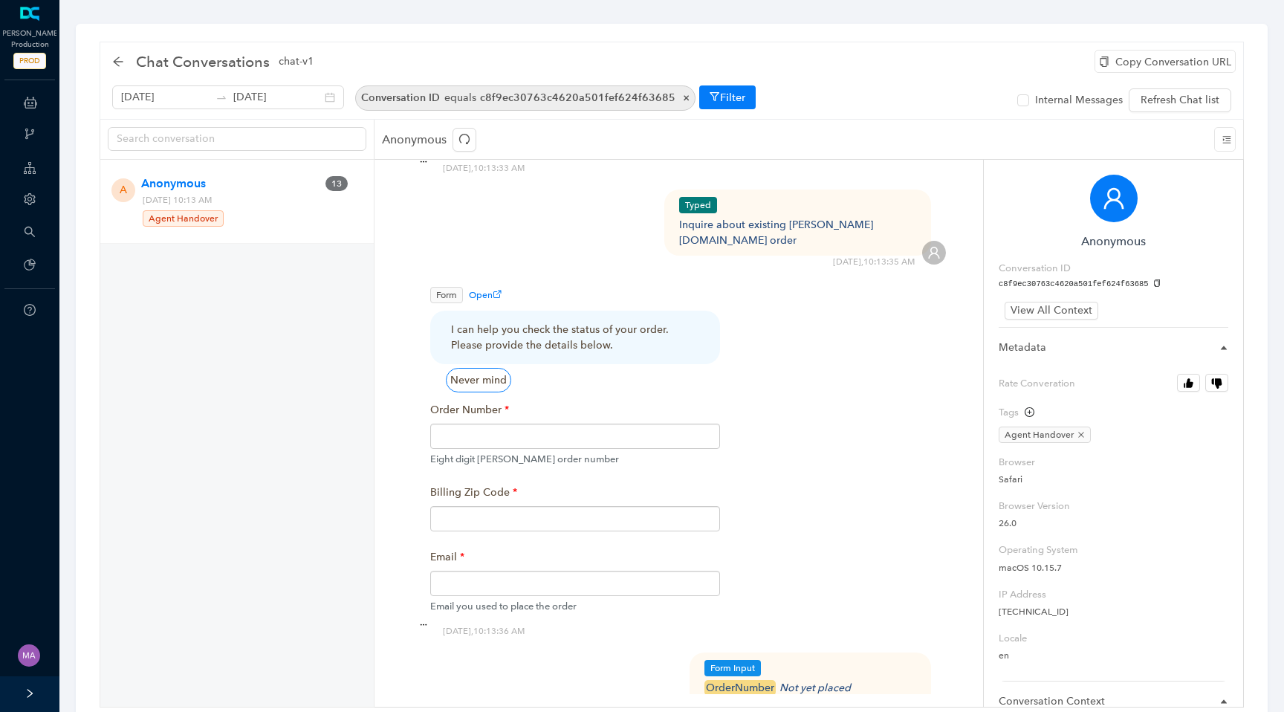
click at [675, 102] on span "×" at bounding box center [682, 97] width 14 height 13
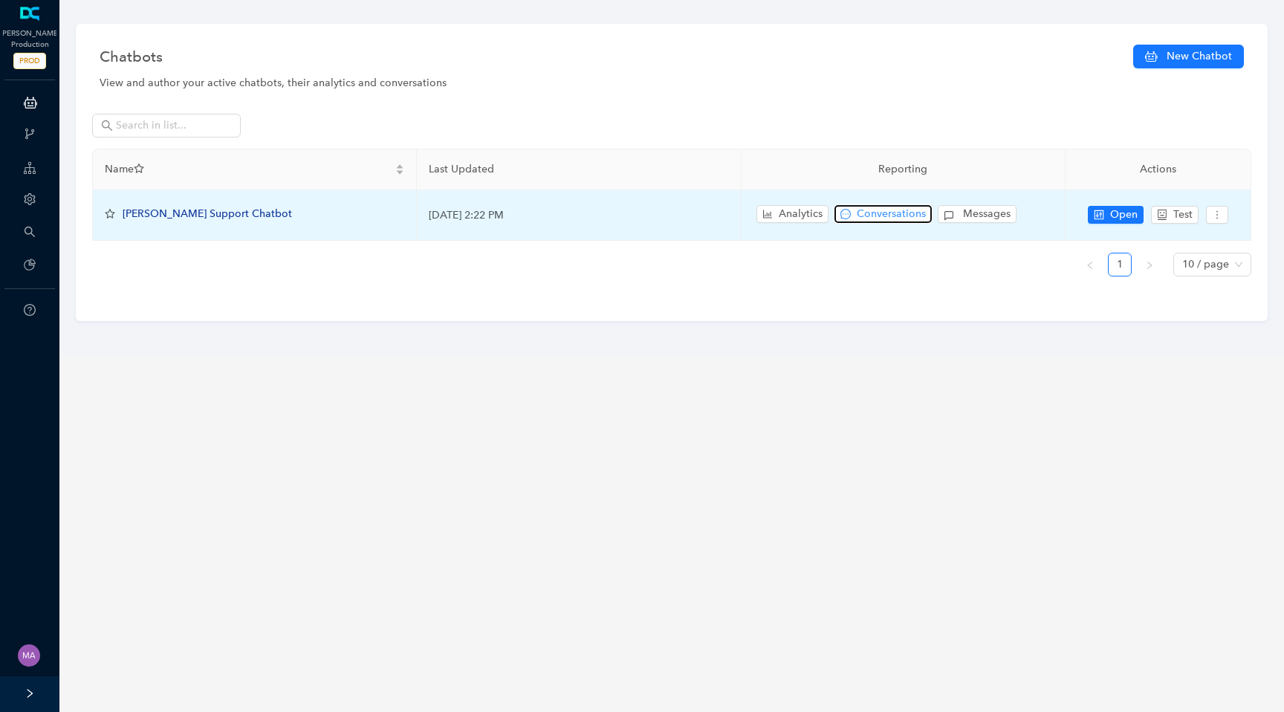
click at [873, 212] on span "Conversations" at bounding box center [891, 214] width 69 height 16
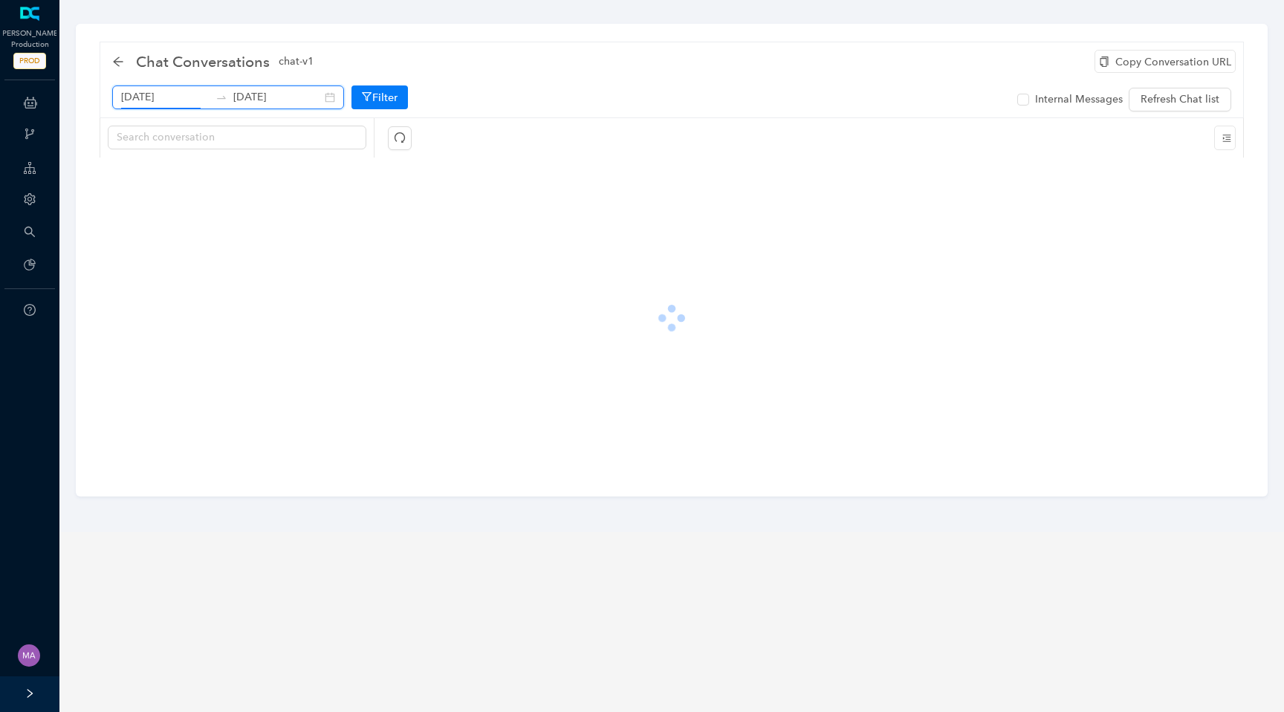
click at [189, 103] on input "August 26th 2025" at bounding box center [165, 97] width 88 height 16
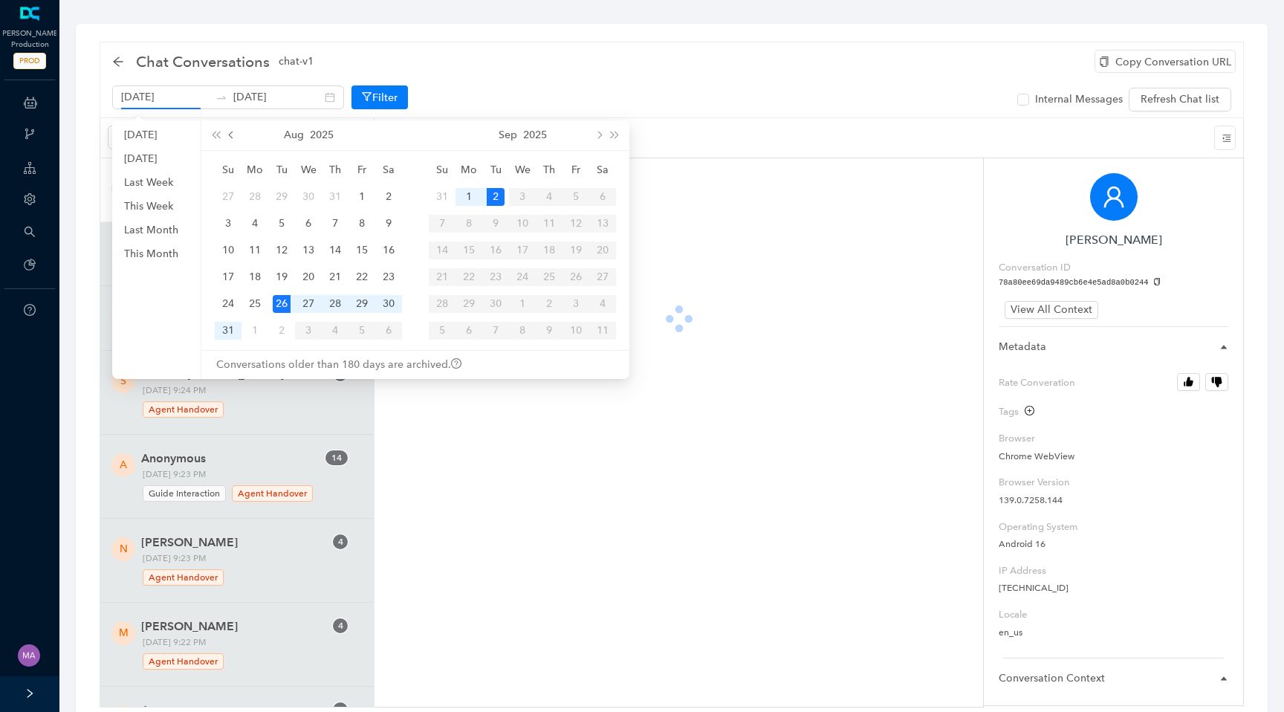
click at [231, 134] on span "prev-year" at bounding box center [232, 134] width 7 height 7
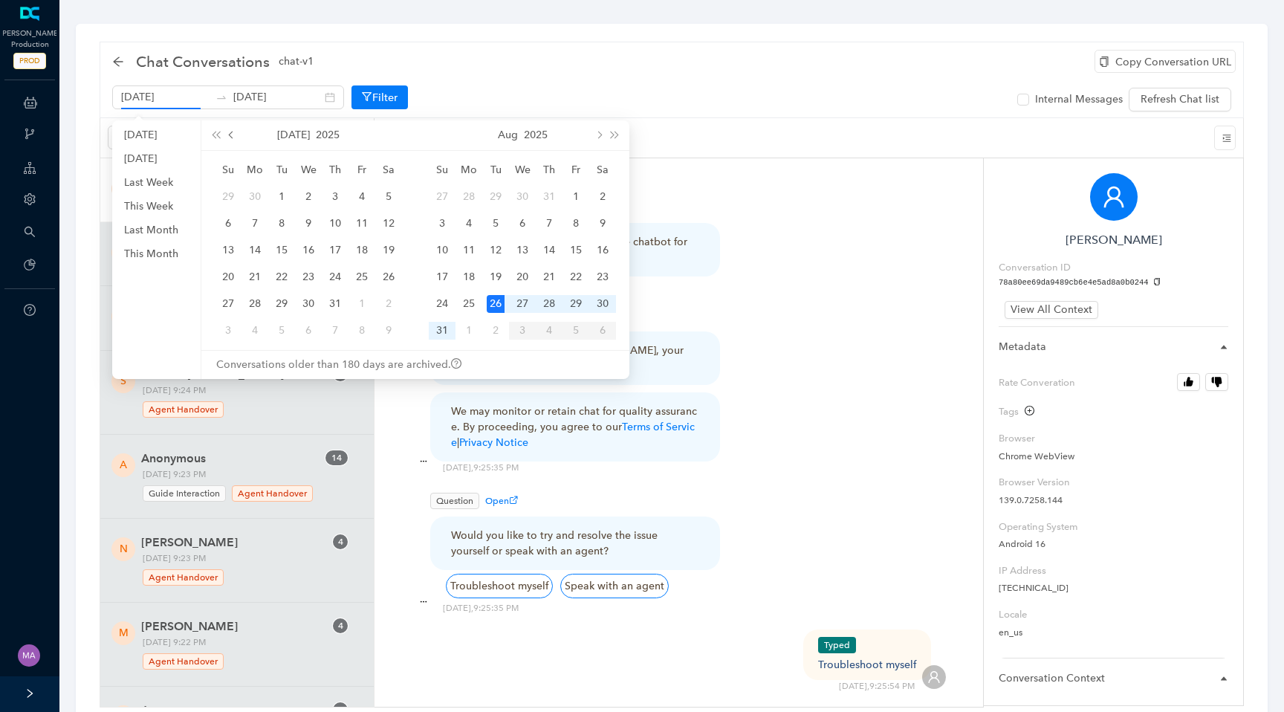
click at [231, 134] on span "prev-year" at bounding box center [232, 134] width 7 height 7
click at [233, 133] on span "prev-year" at bounding box center [232, 134] width 7 height 7
type input "July 1st 2025"
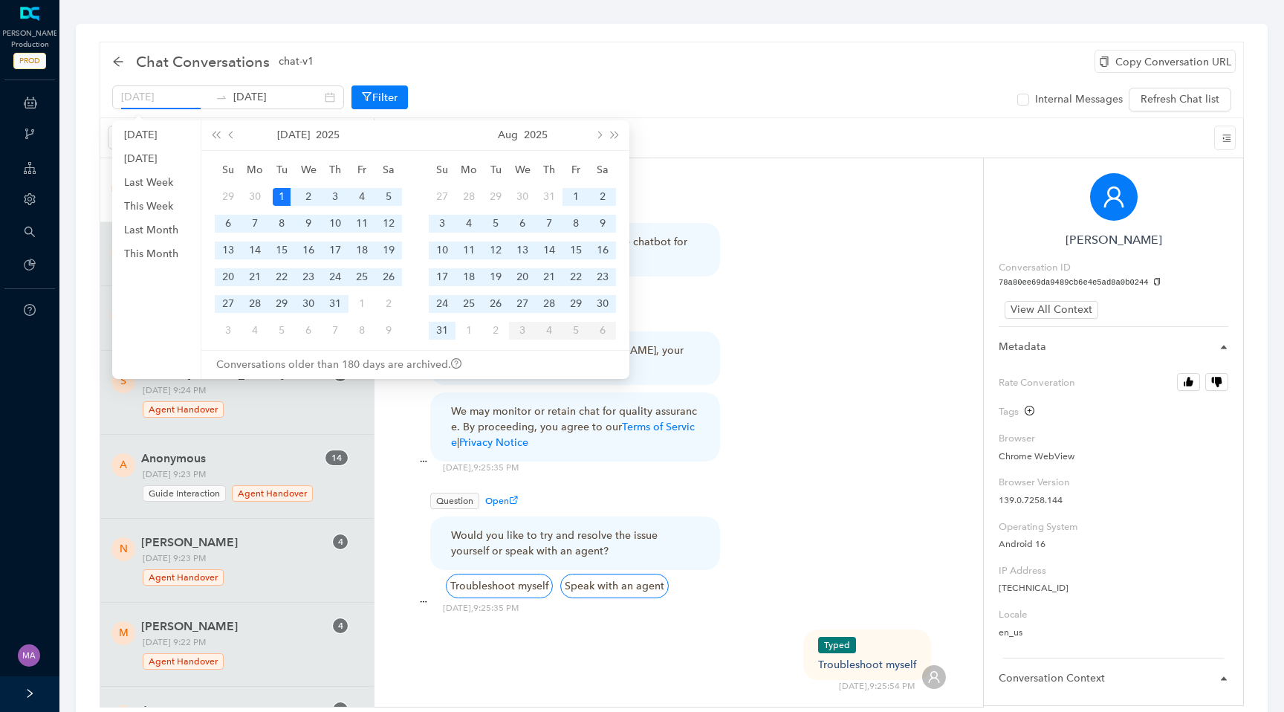
click at [284, 195] on div "1" at bounding box center [282, 197] width 18 height 18
type input "September 2nd 2025"
click at [595, 137] on button "next-year" at bounding box center [598, 135] width 16 height 30
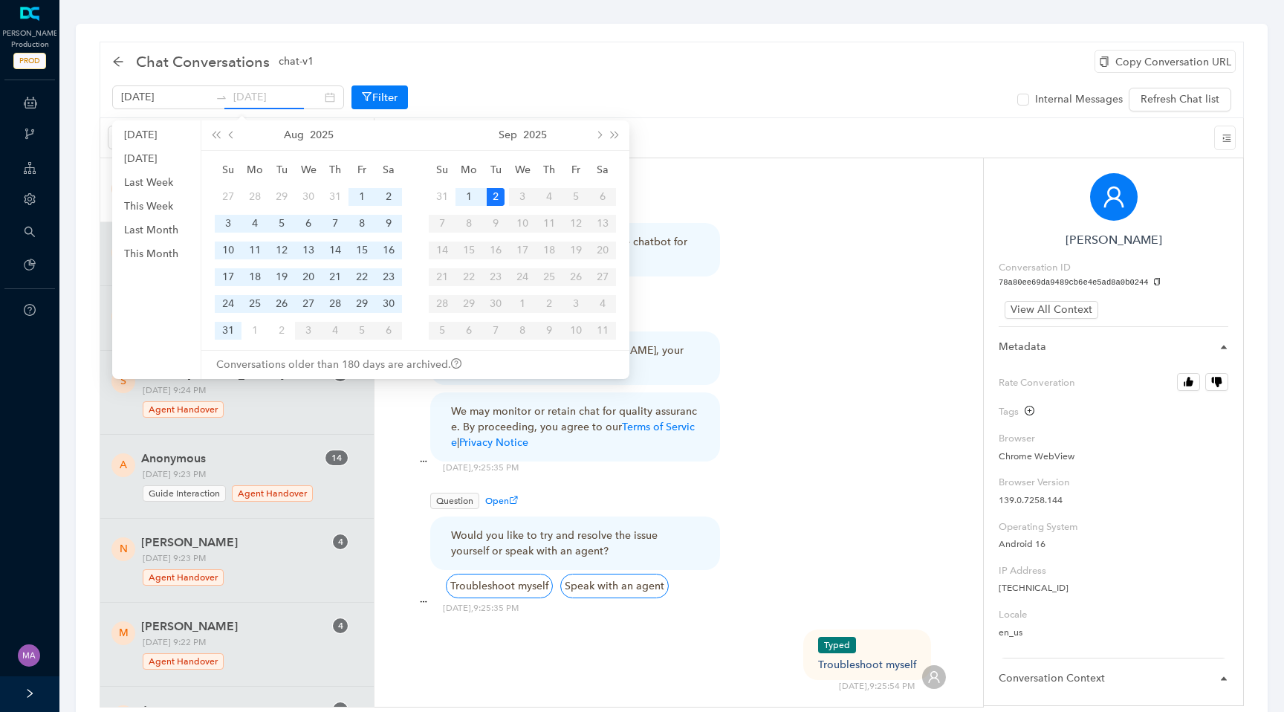
click at [493, 197] on div "2" at bounding box center [496, 197] width 18 height 18
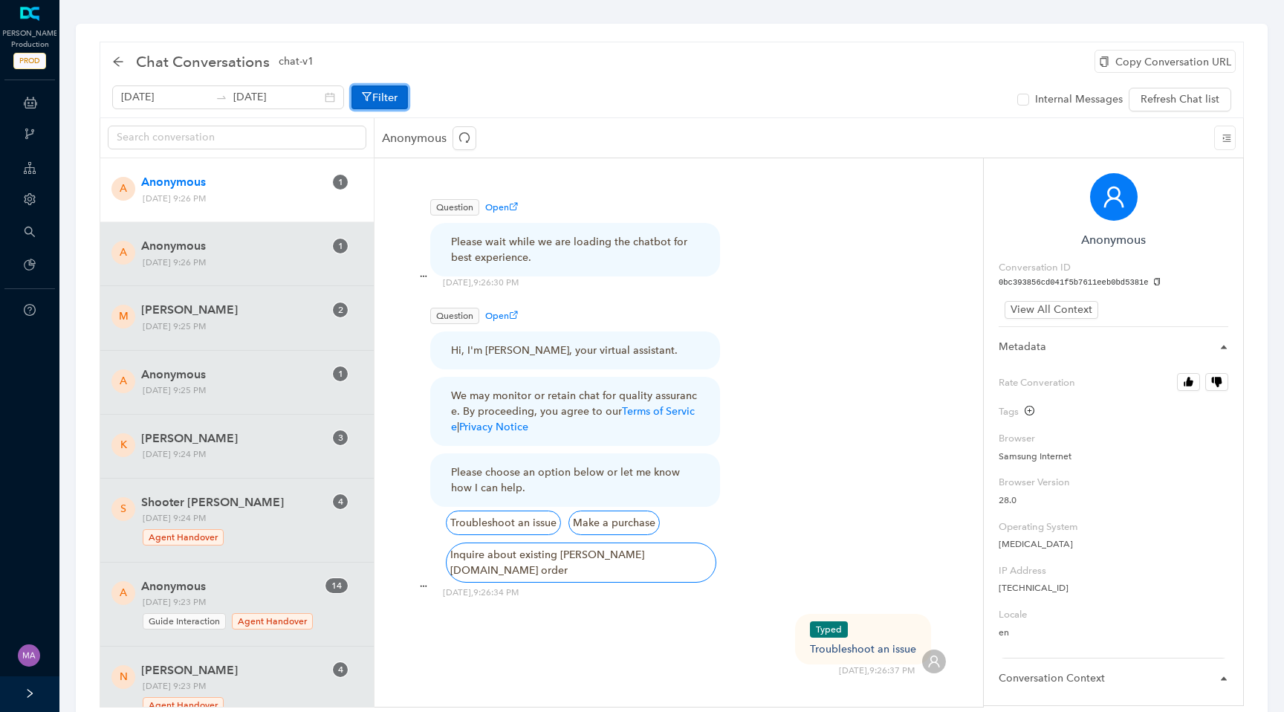
click at [377, 105] on button "Filter" at bounding box center [379, 97] width 56 height 24
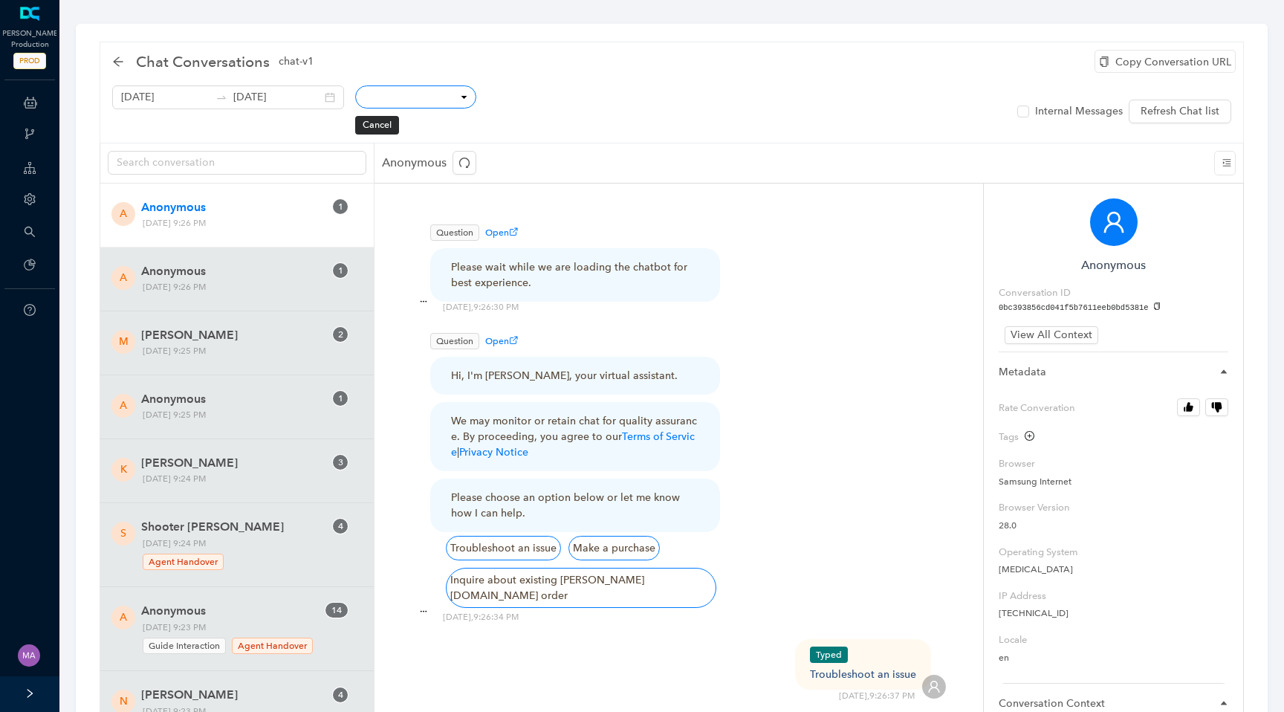
click at [412, 101] on select "Conversation ID CSAT Rating Locale User IP Mobile Page Path Hostname Referrer C…" at bounding box center [415, 96] width 121 height 23
select select "_id"
click at [355, 85] on select "Conversation ID CSAT Rating Locale User IP Mobile Page Path Hostname Referrer C…" at bounding box center [415, 96] width 121 height 23
click at [499, 97] on select "equals not equal starts with contains doesn't contain finishes with" at bounding box center [543, 96] width 118 height 23
select select "eq"
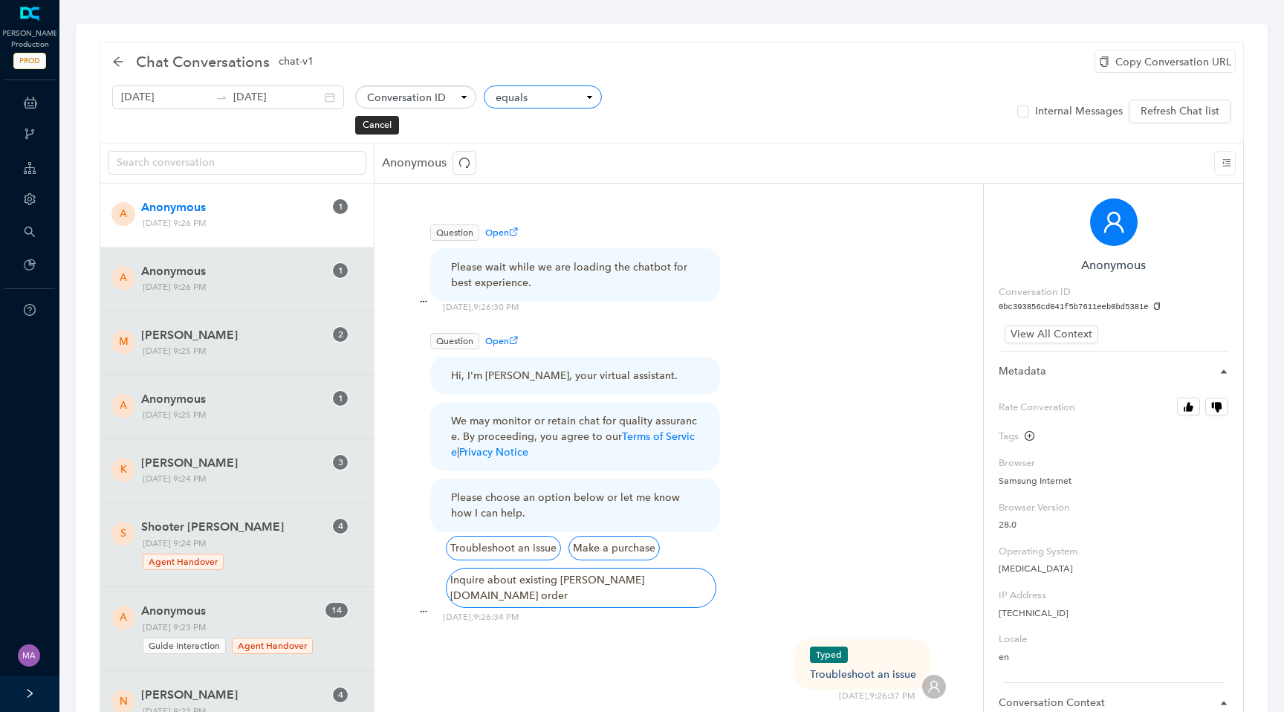
click at [484, 86] on select "equals not equal starts with contains doesn't contain finishes with" at bounding box center [543, 96] width 118 height 23
click at [622, 98] on input "text" at bounding box center [680, 97] width 143 height 25
paste input "87384bbfed7748aa8e3d8d5a1e19849d"
type input "87384bbfed7748aa8e3d8d5a1e19849d"
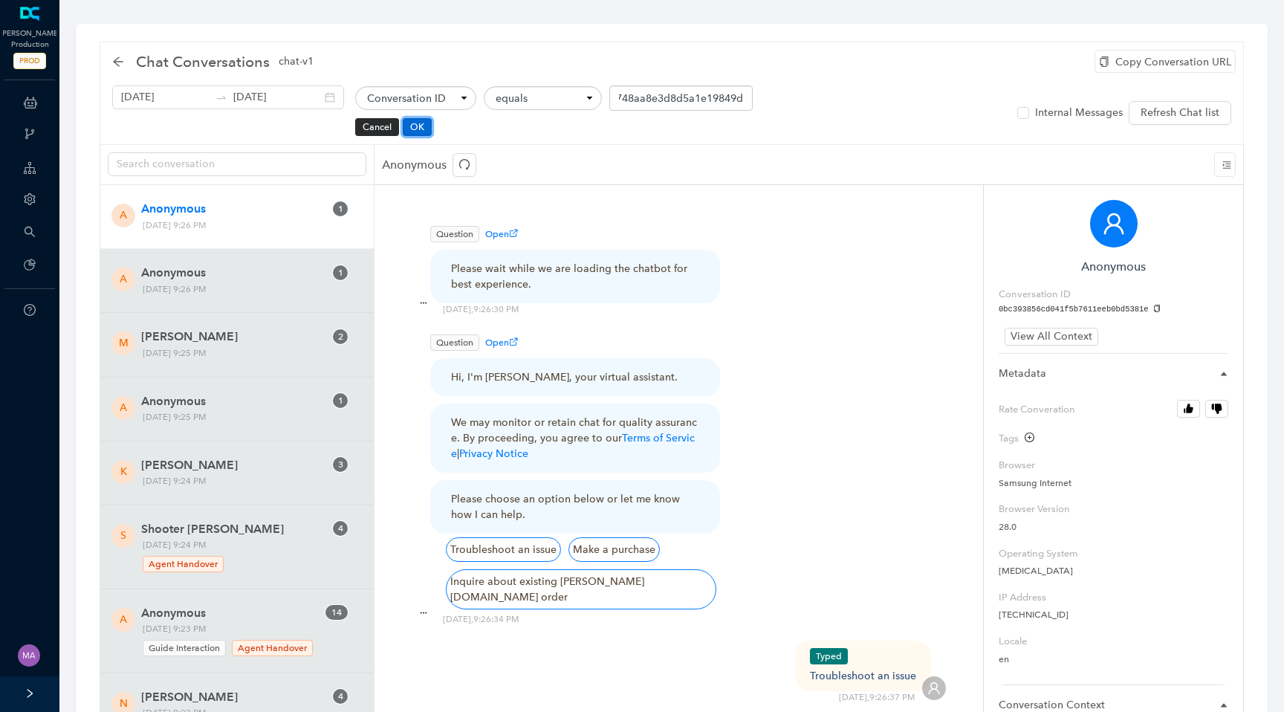
scroll to position [0, 0]
click at [403, 127] on button "OK" at bounding box center [417, 127] width 29 height 18
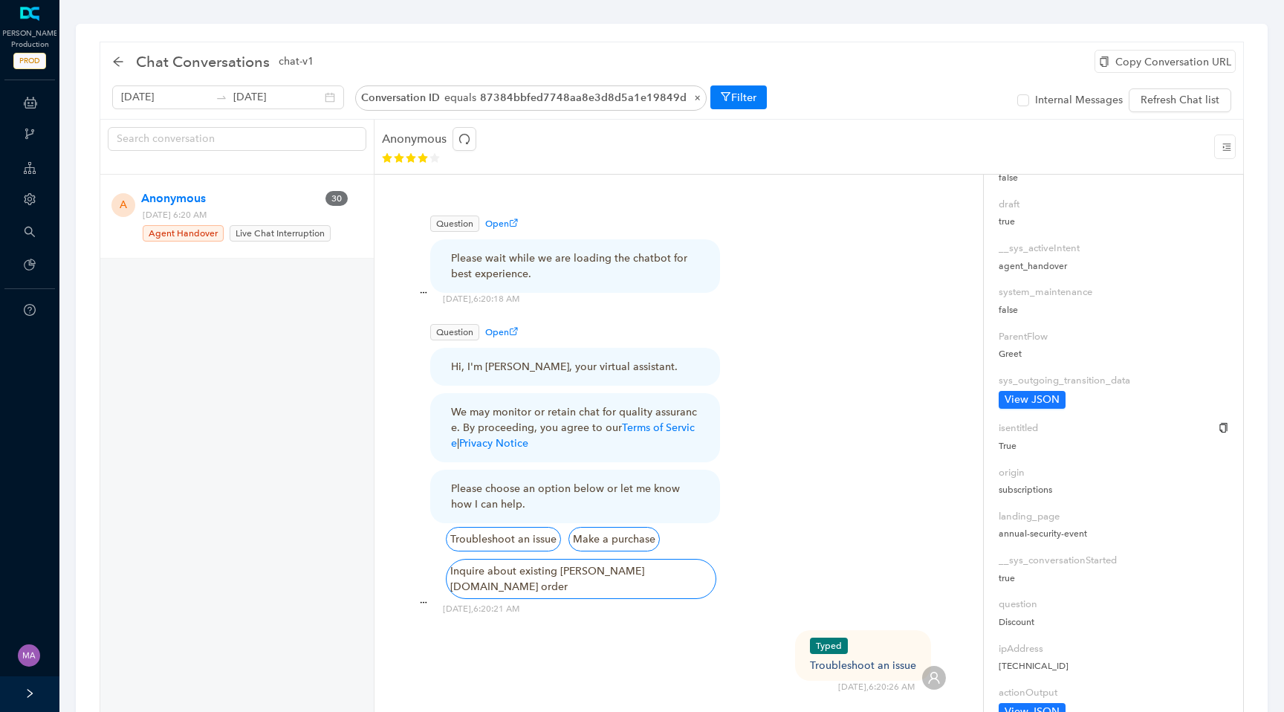
scroll to position [1495, 0]
drag, startPoint x: 1057, startPoint y: 501, endPoint x: 1000, endPoint y: 501, distance: 57.2
click at [1000, 493] on p "subscriptions" at bounding box center [1113, 486] width 230 height 14
copy p "subscriptions"
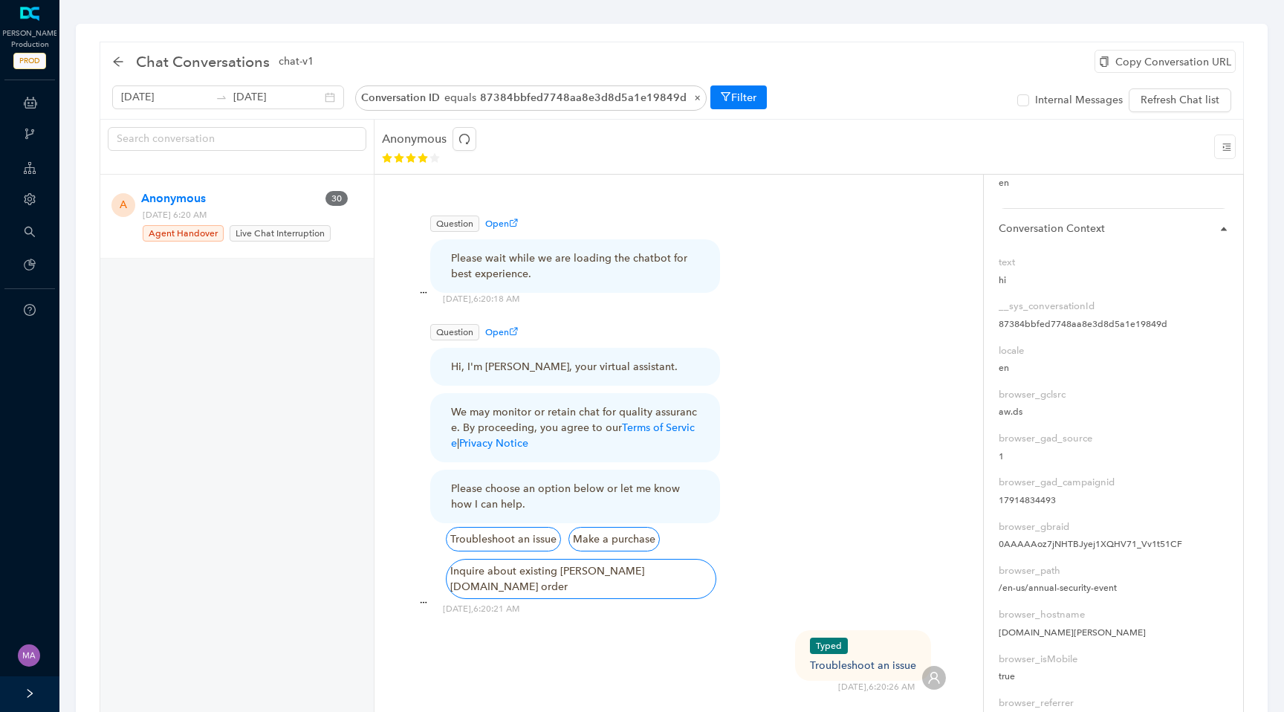
scroll to position [0, 0]
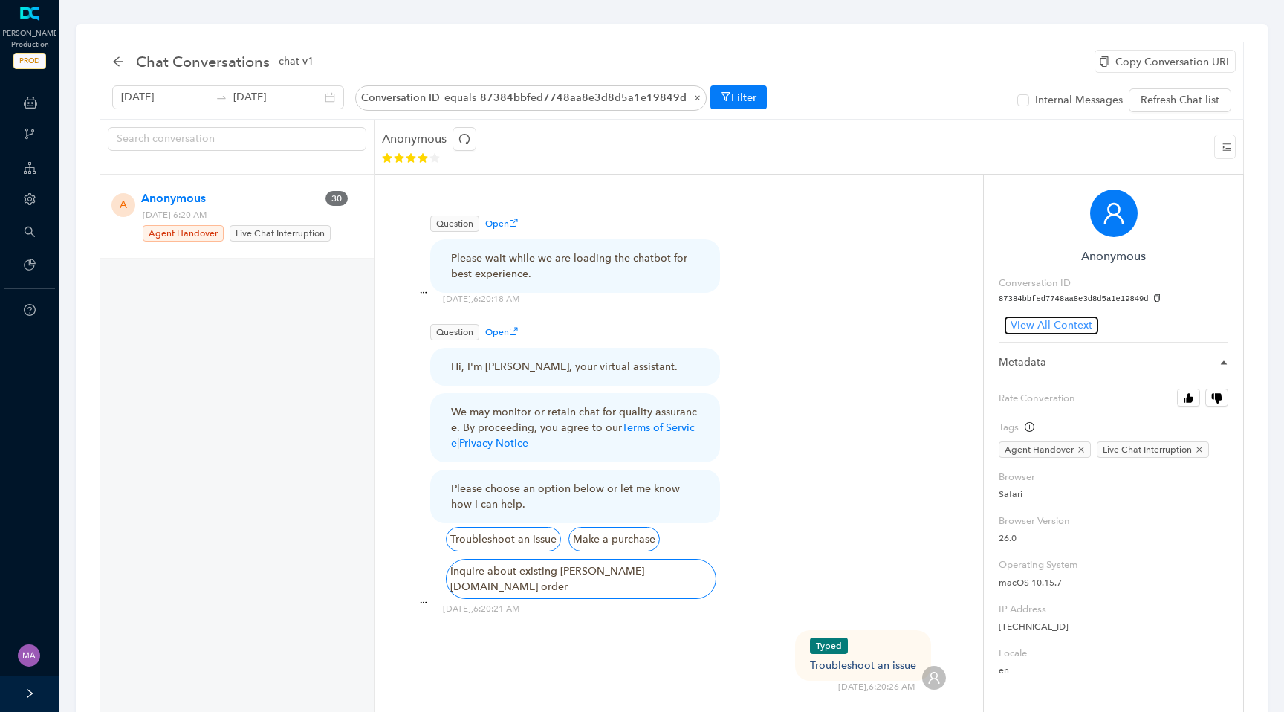
click at [1071, 325] on span "View All Context" at bounding box center [1051, 325] width 82 height 16
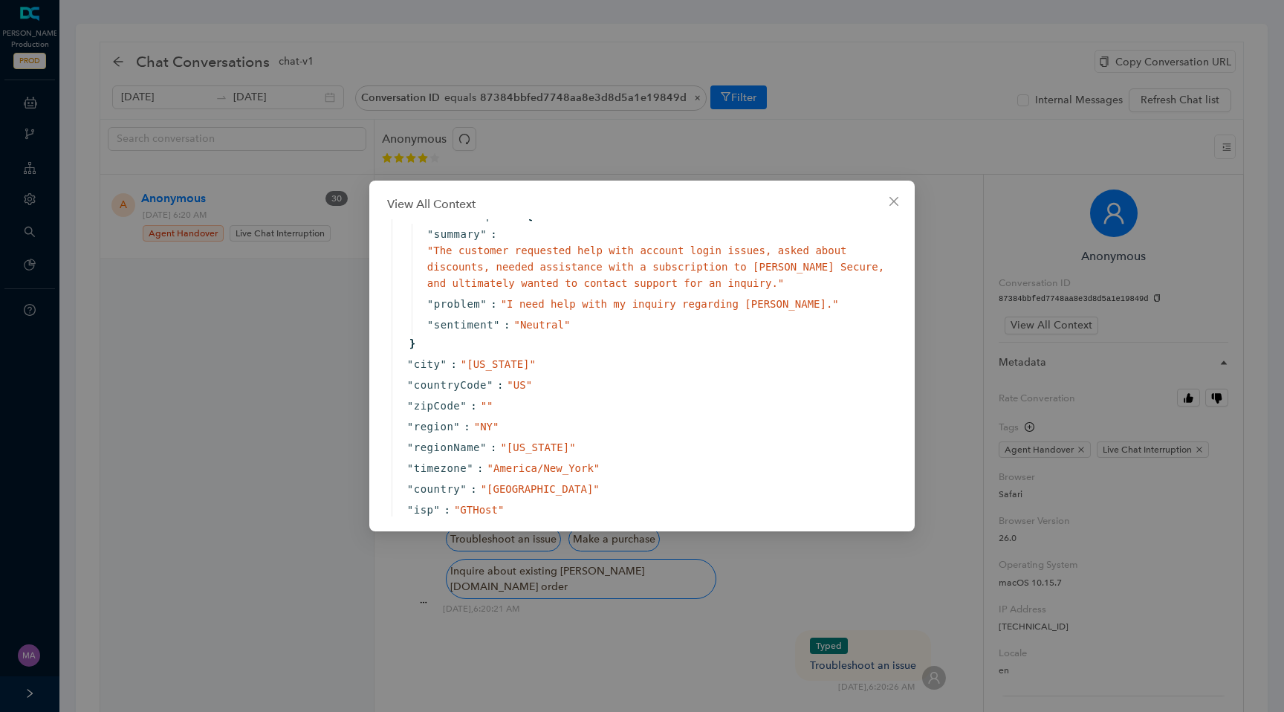
scroll to position [1464, 1]
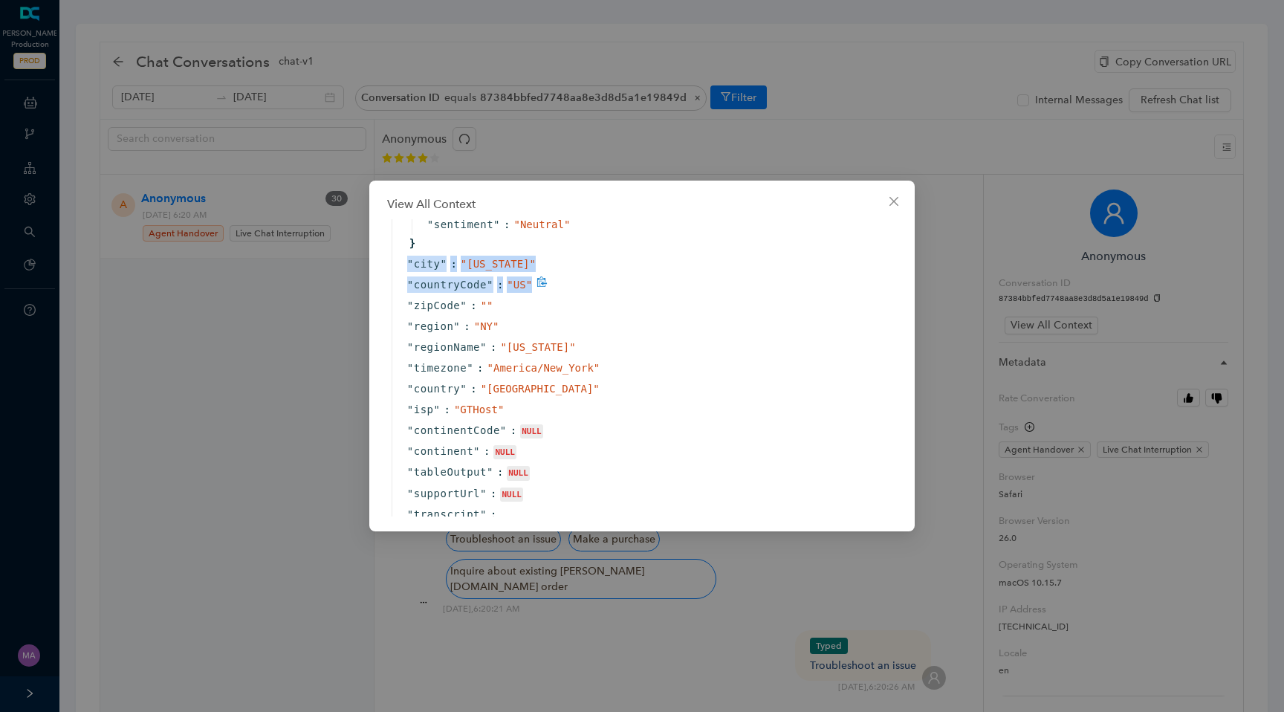
drag, startPoint x: 402, startPoint y: 293, endPoint x: 547, endPoint y: 318, distance: 146.9
copy div "" city " : " New York " " countryCode " : " US ""
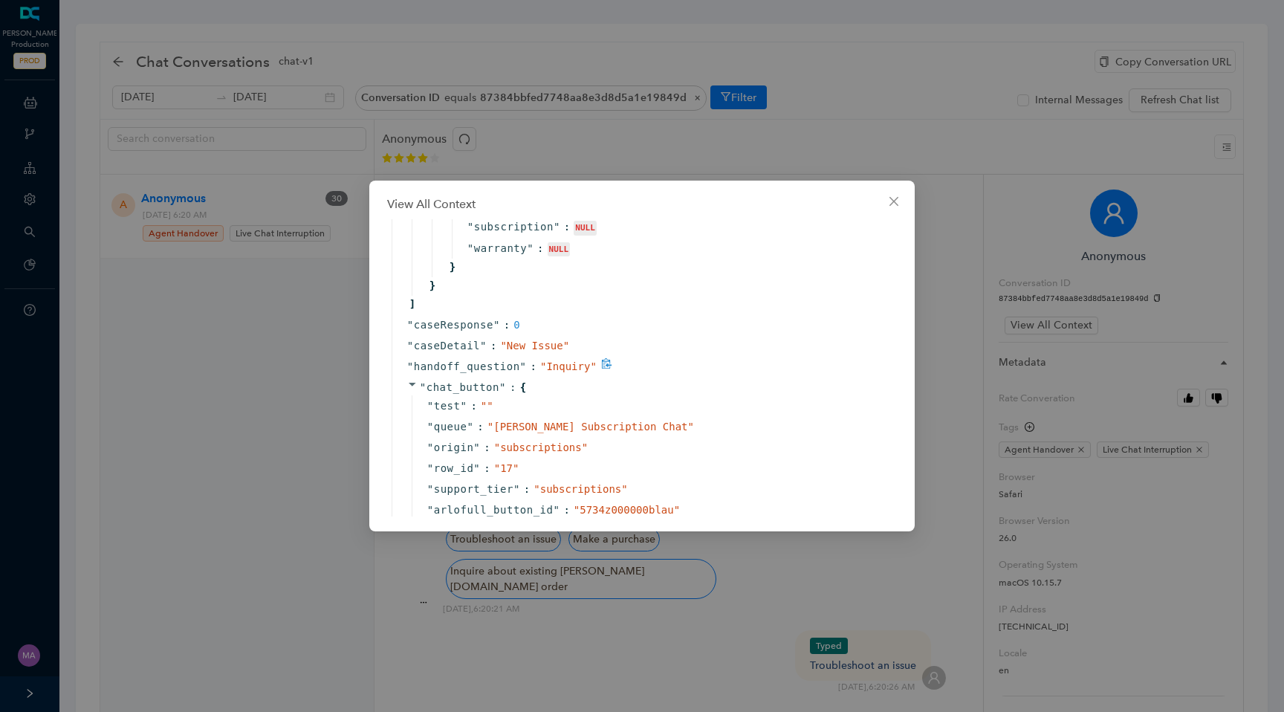
scroll to position [3365, 0]
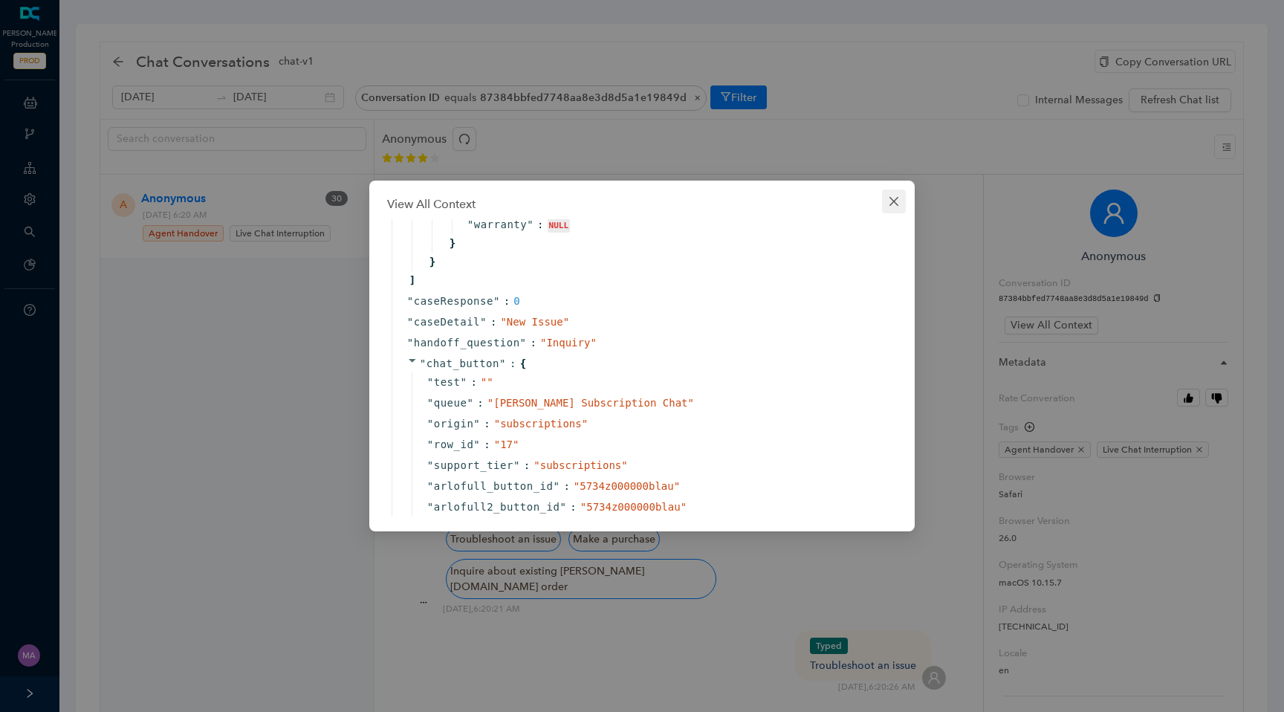
click at [888, 196] on icon "close" at bounding box center [894, 201] width 12 height 12
